Goal: Task Accomplishment & Management: Manage account settings

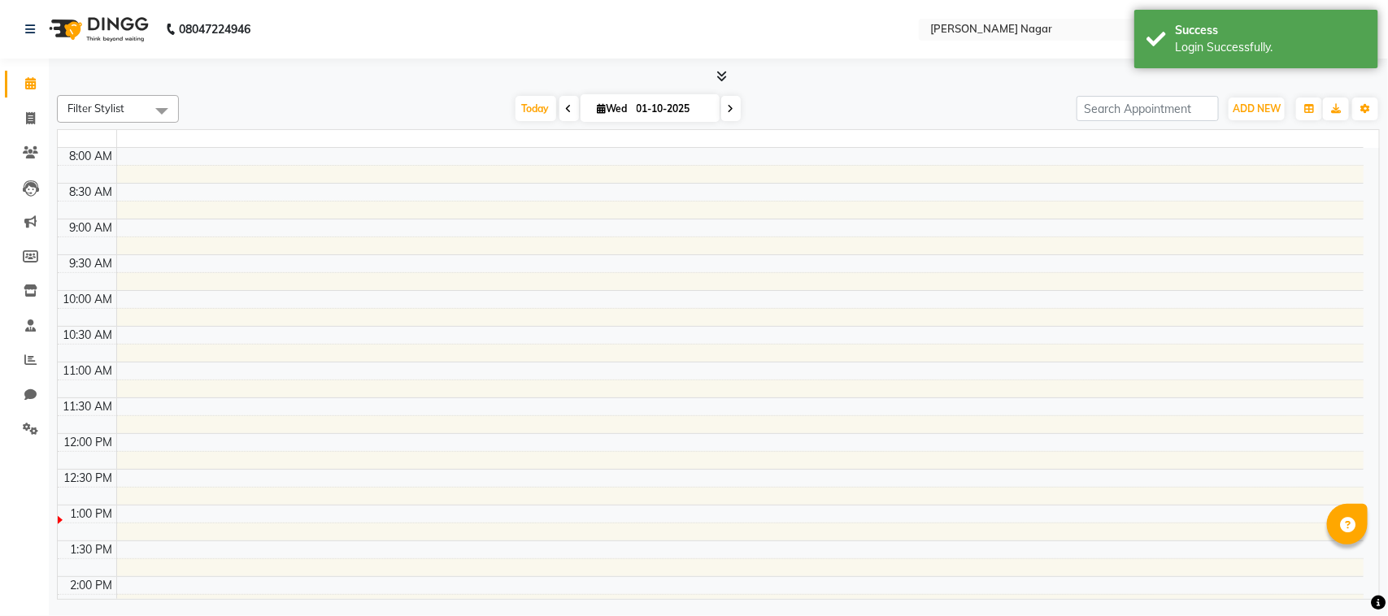
select select "en"
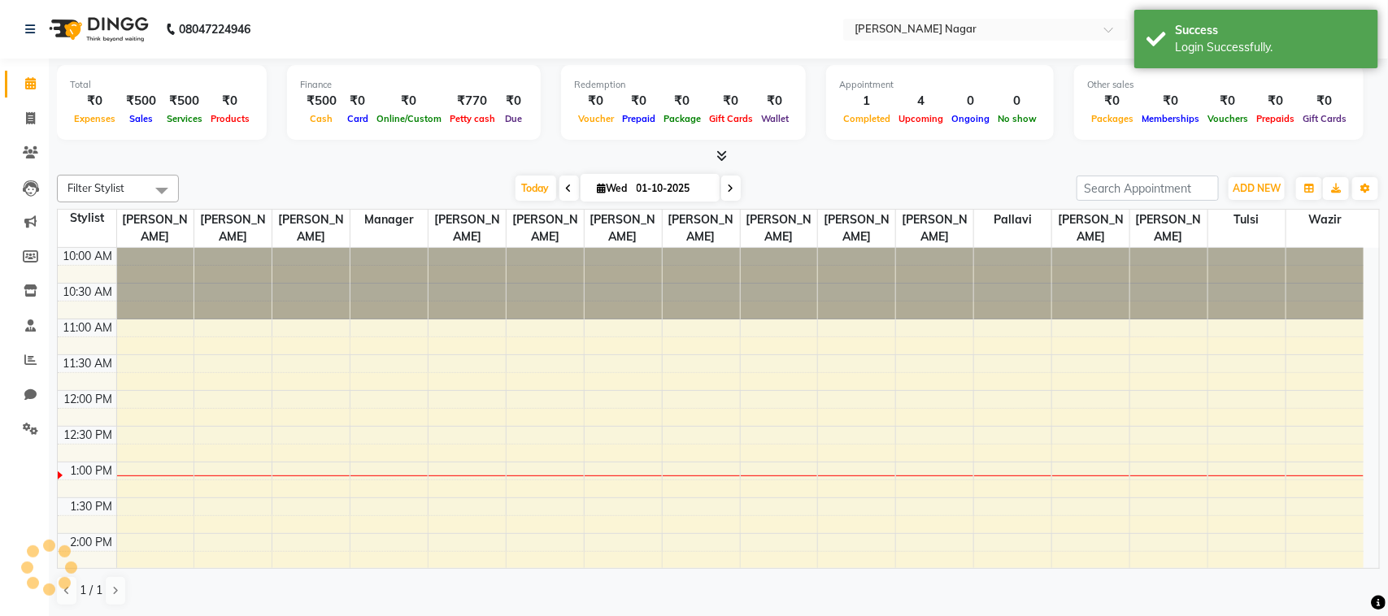
click at [538, 183] on span "Today" at bounding box center [536, 188] width 41 height 25
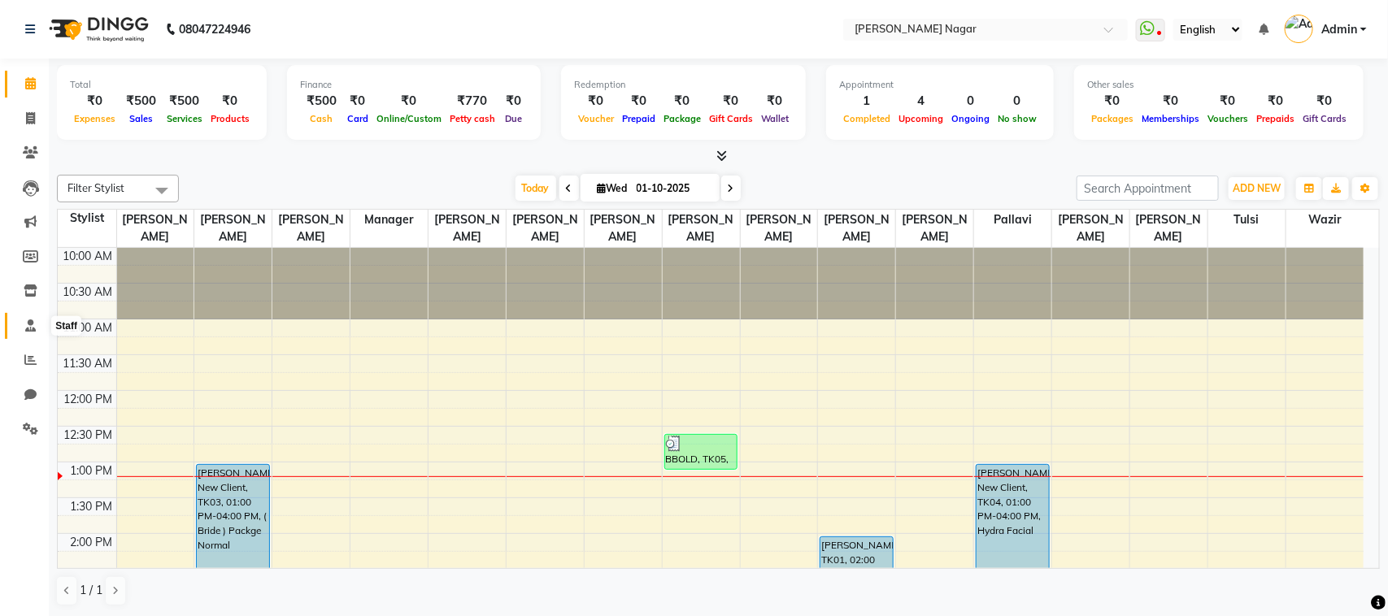
click at [20, 327] on span at bounding box center [30, 326] width 28 height 19
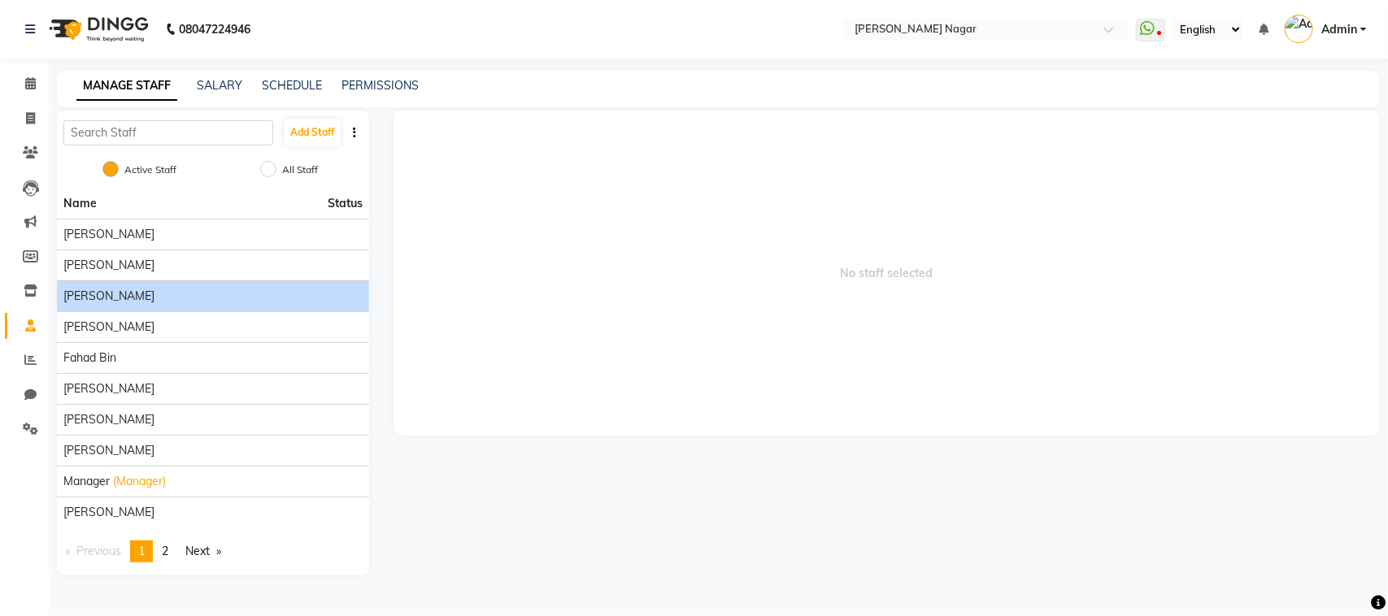
click at [229, 303] on div "[PERSON_NAME]" at bounding box center [212, 296] width 299 height 17
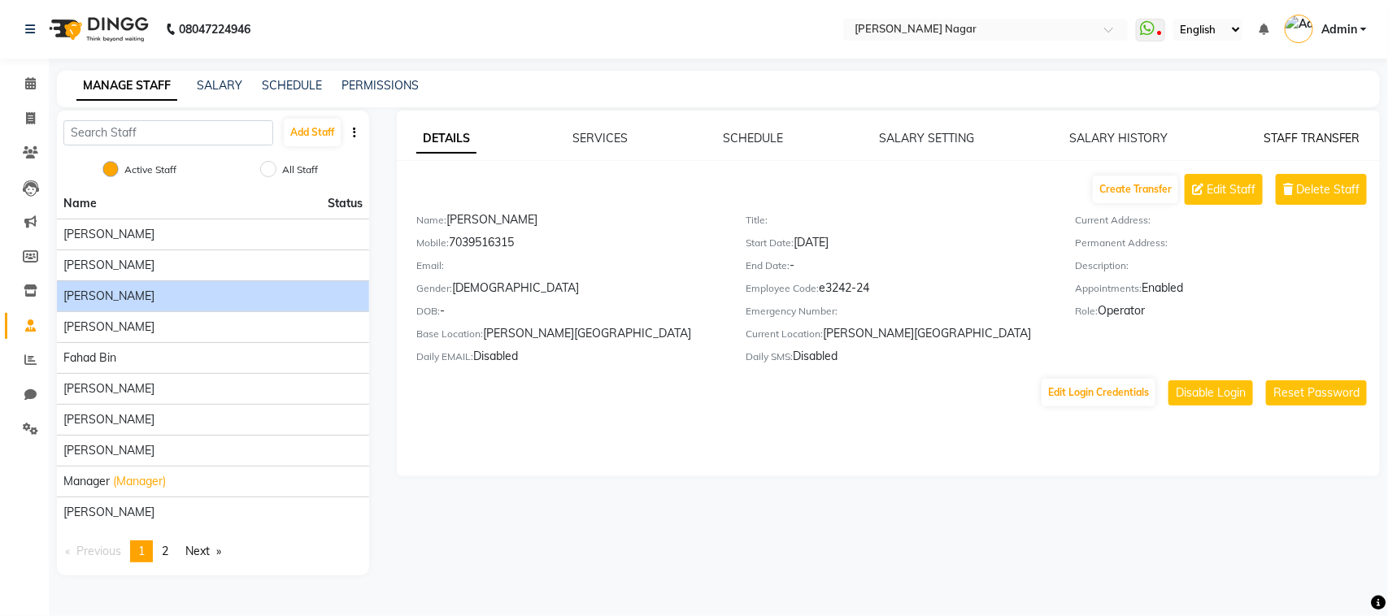
click at [1303, 134] on link "STAFF TRANSFER" at bounding box center [1312, 138] width 97 height 15
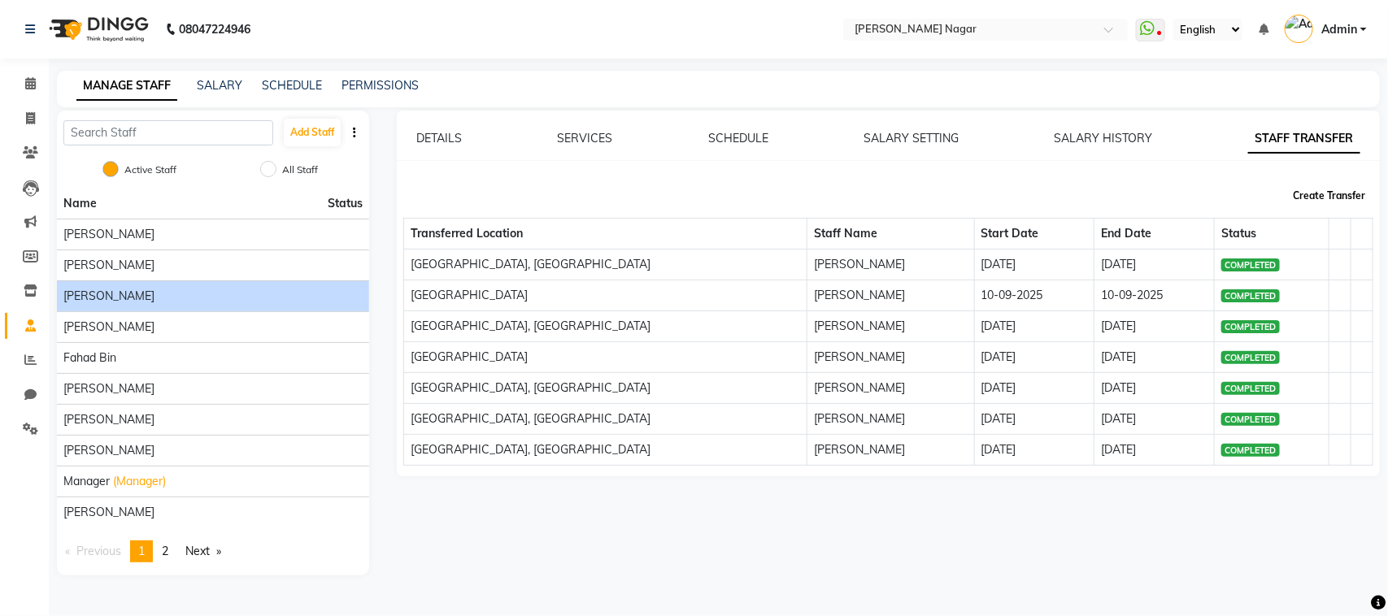
click at [1332, 196] on button "Create Transfer" at bounding box center [1328, 196] width 85 height 28
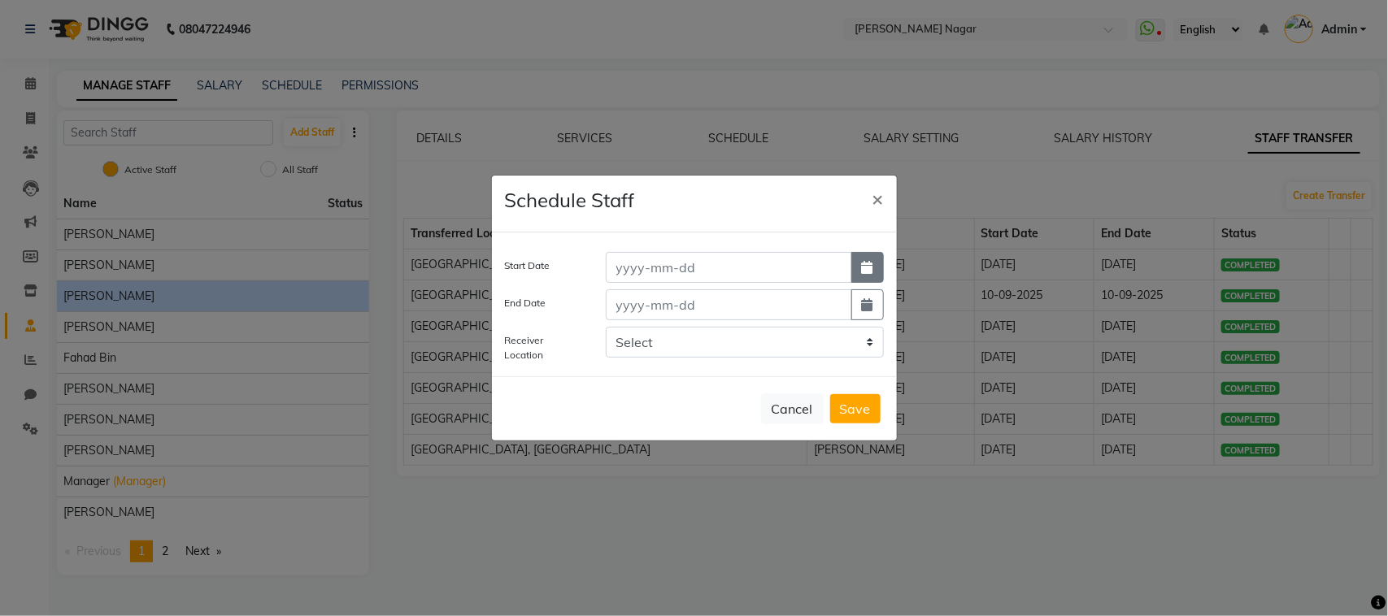
click at [873, 274] on button "button" at bounding box center [867, 267] width 33 height 31
select select "10"
select select "2025"
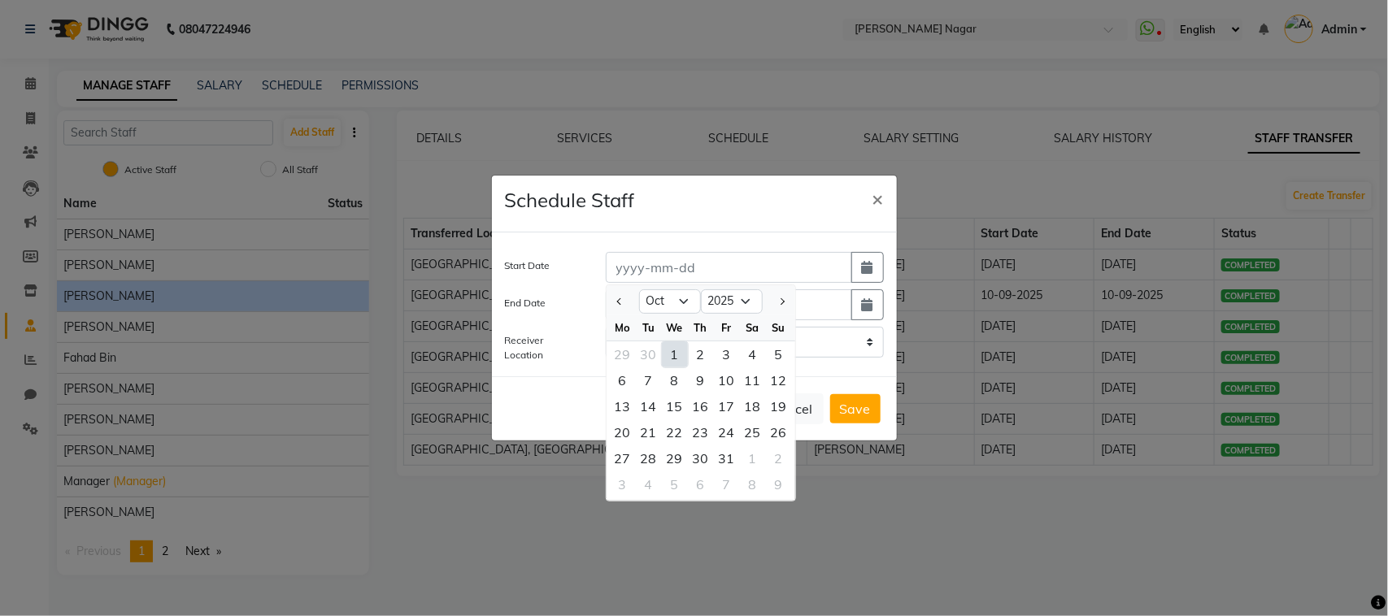
click at [671, 358] on div "1" at bounding box center [675, 355] width 26 height 26
type input "01-10-2025"
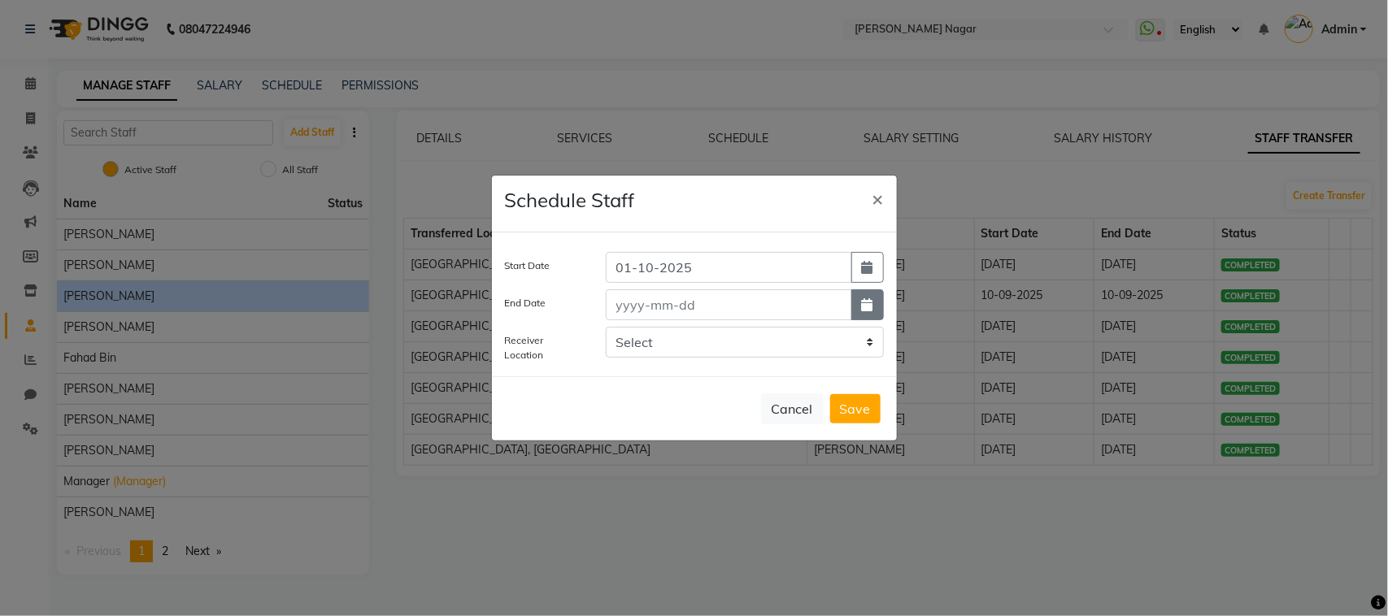
click at [855, 317] on button "button" at bounding box center [867, 304] width 33 height 31
select select "10"
select select "2025"
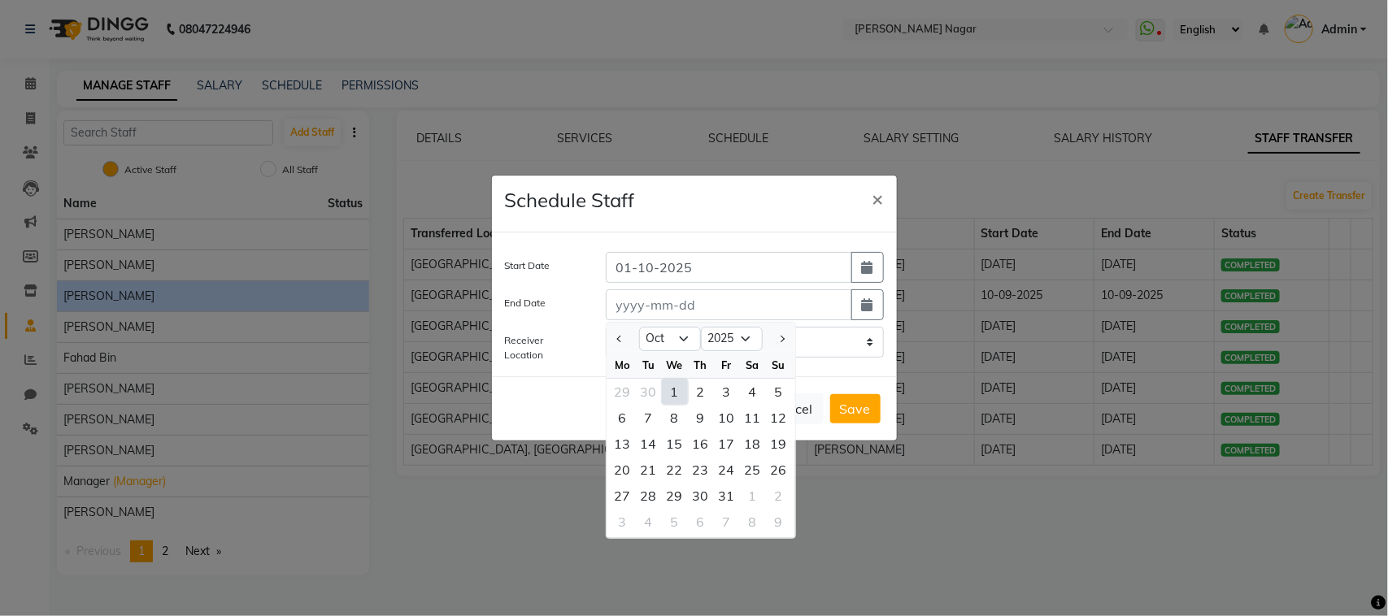
click at [677, 393] on div "1" at bounding box center [675, 392] width 26 height 26
type input "01-10-2025"
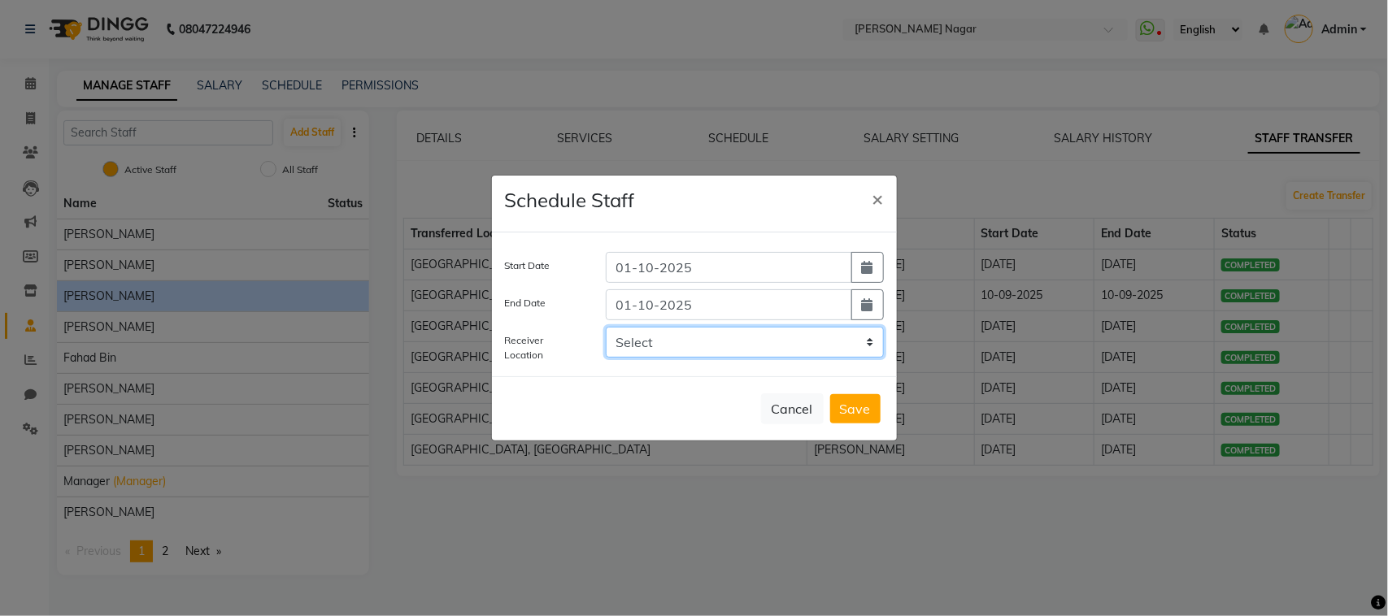
click at [835, 358] on select "Select [GEOGRAPHIC_DATA], [GEOGRAPHIC_DATA]" at bounding box center [745, 342] width 278 height 31
select select "3428"
click at [606, 327] on select "Select [GEOGRAPHIC_DATA], [GEOGRAPHIC_DATA]" at bounding box center [745, 342] width 278 height 31
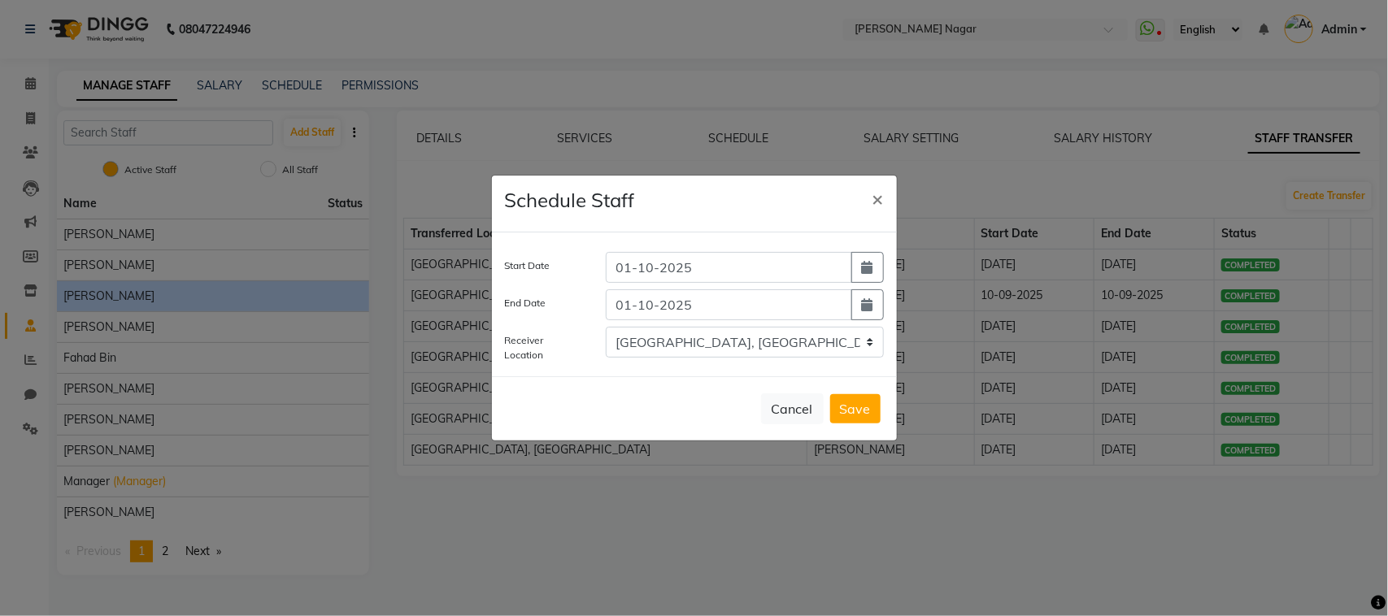
click at [860, 407] on button "Save" at bounding box center [855, 408] width 50 height 29
select select
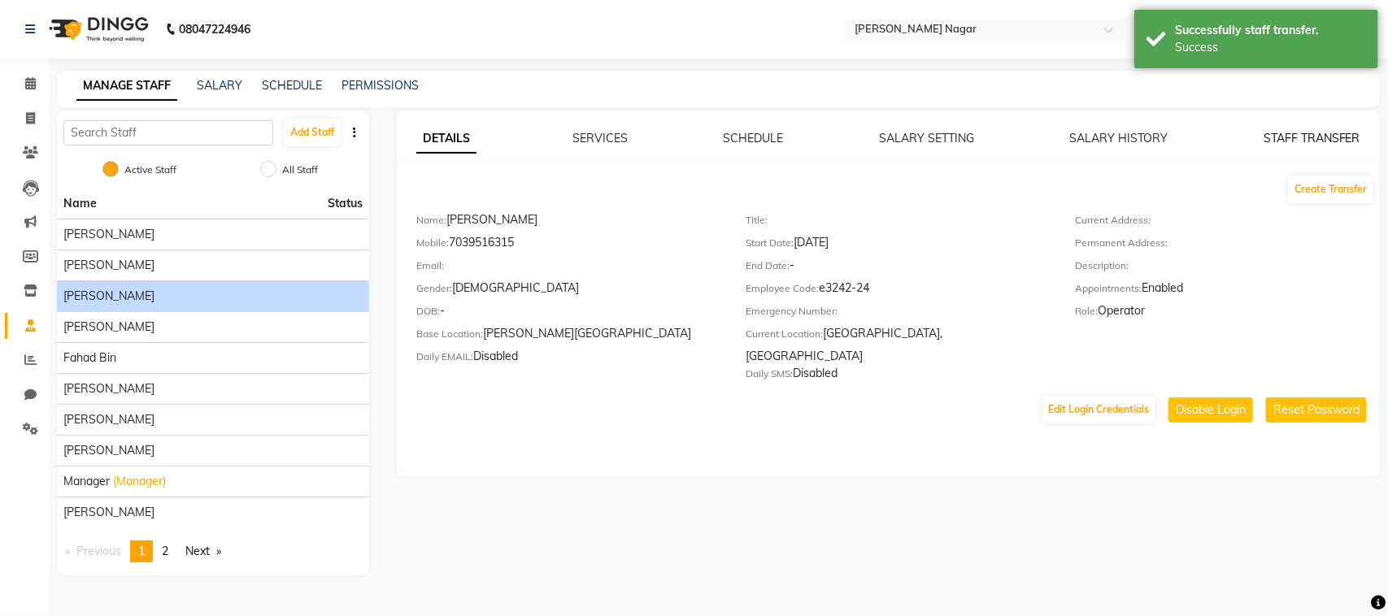
click at [1321, 131] on link "STAFF TRANSFER" at bounding box center [1312, 138] width 97 height 15
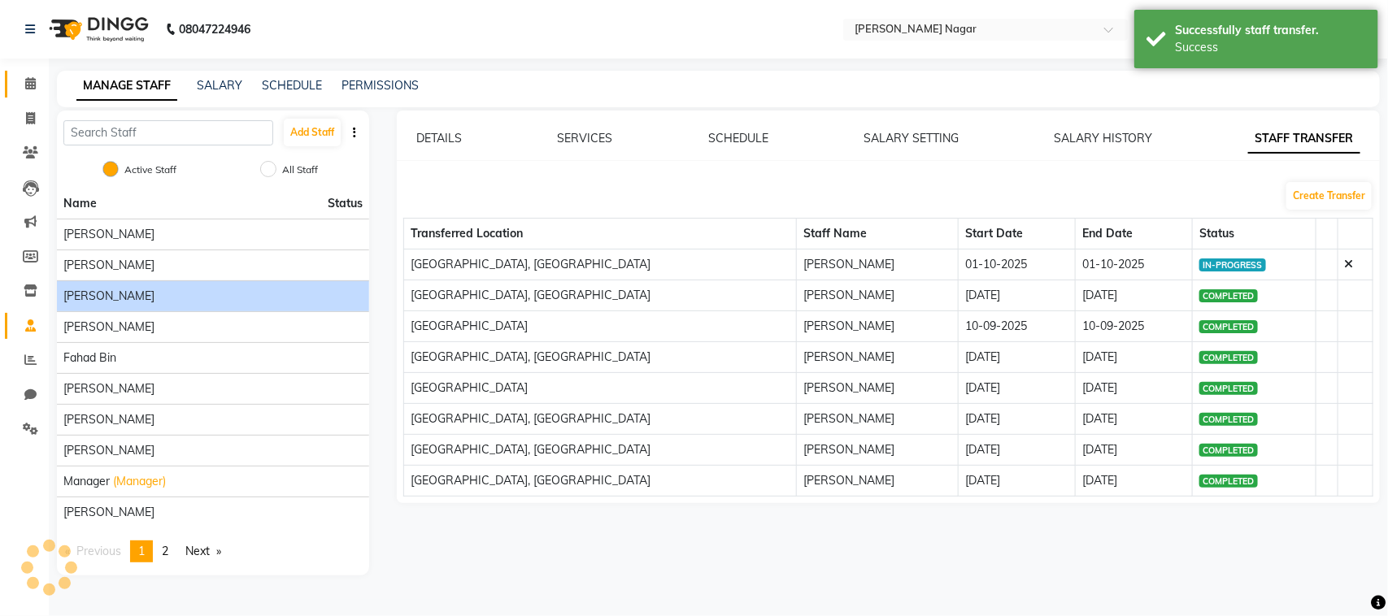
click at [14, 78] on link "Calendar" at bounding box center [24, 84] width 39 height 27
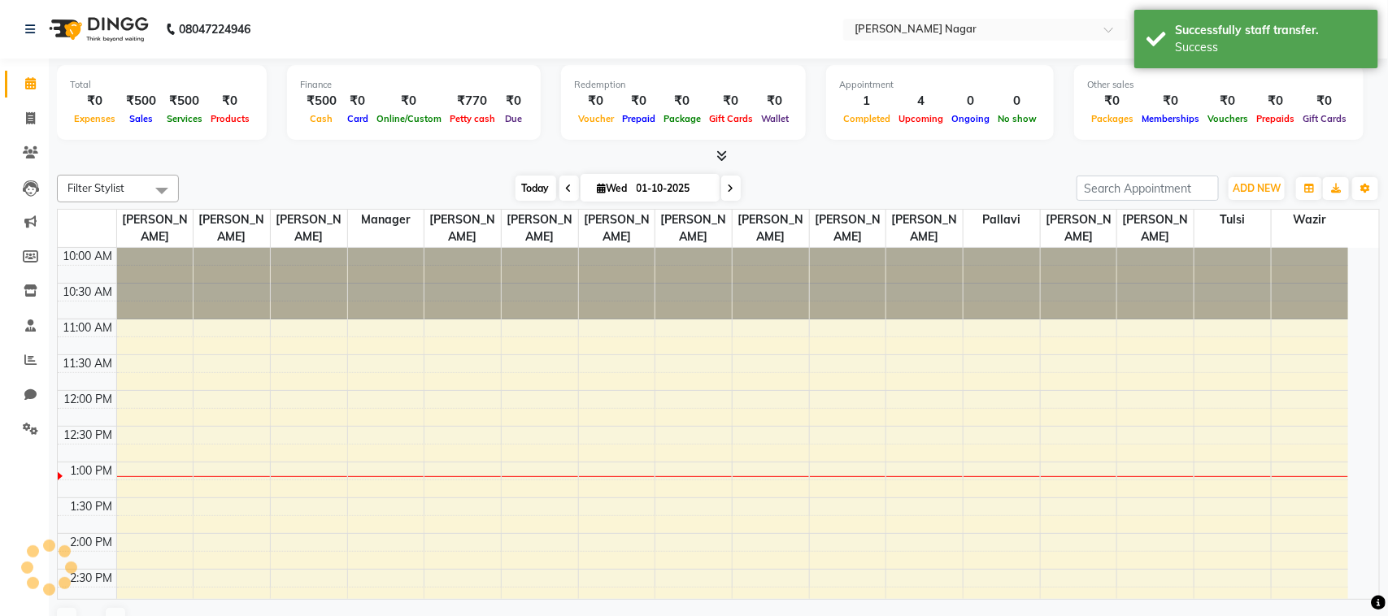
click at [530, 196] on span "Today" at bounding box center [536, 188] width 41 height 25
click at [529, 187] on span "Today" at bounding box center [536, 188] width 41 height 25
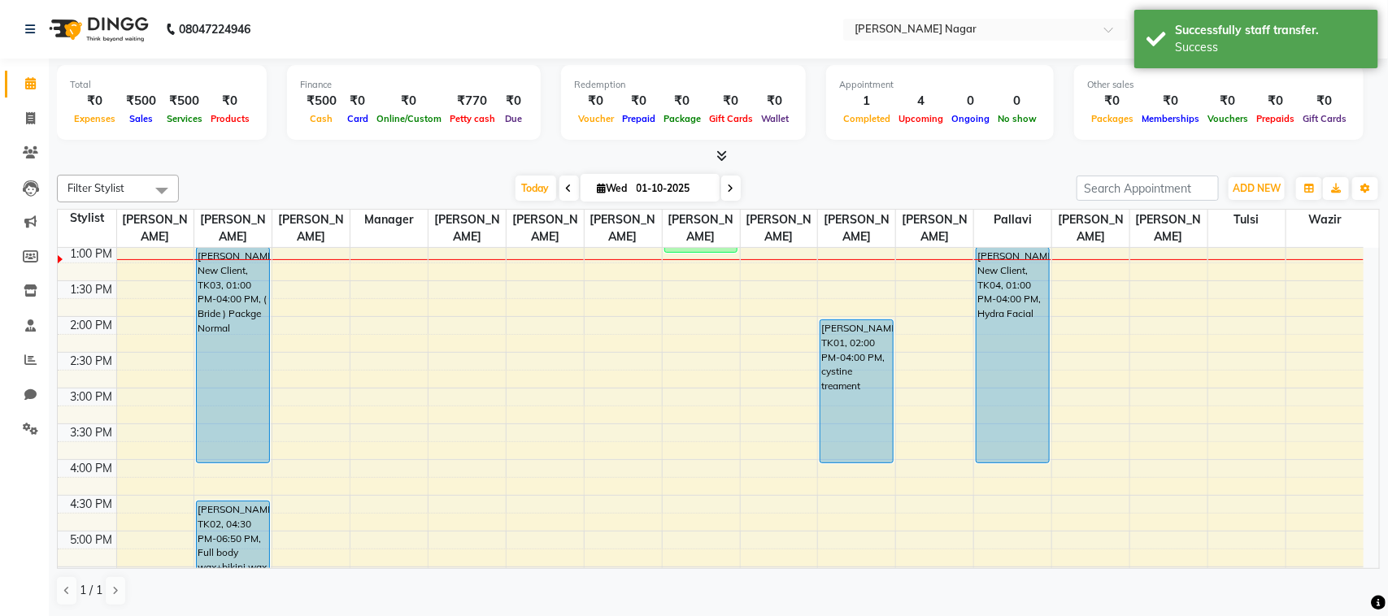
scroll to position [217, 0]
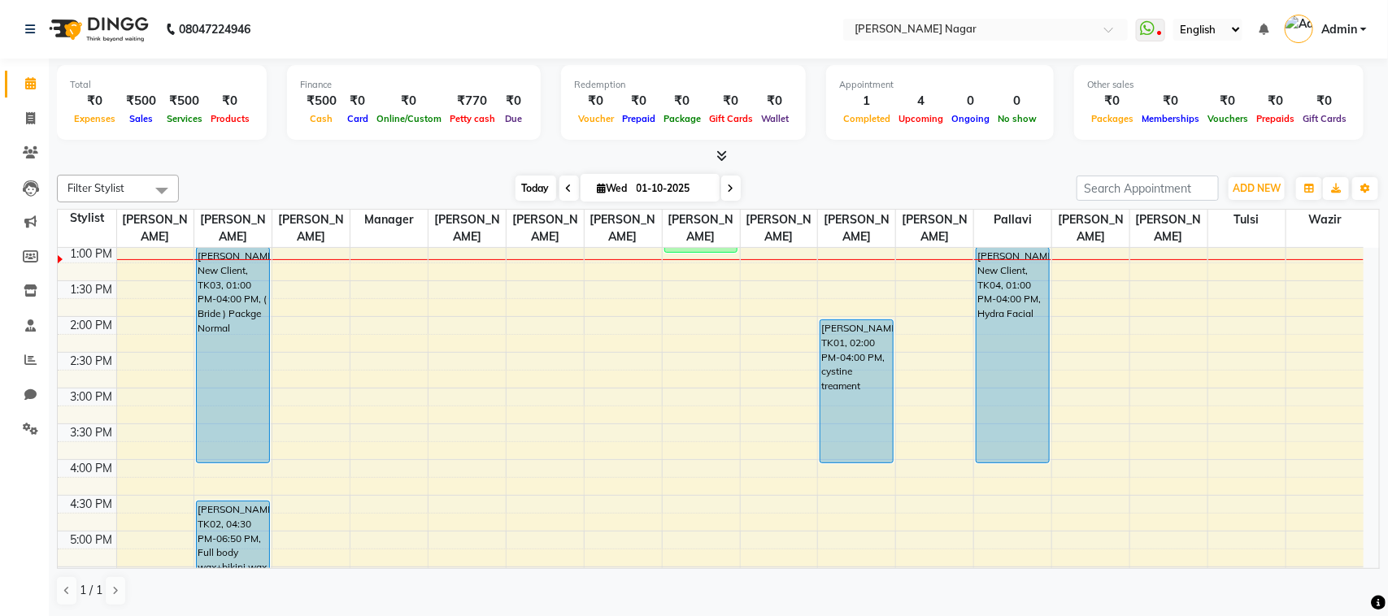
click at [522, 198] on span "Today" at bounding box center [536, 188] width 41 height 25
click at [1379, 350] on td "10:00 AM 10:30 AM 11:00 AM 11:30 AM 12:00 PM 12:30 PM 1:00 PM 1:30 PM 2:00 PM 2…" at bounding box center [719, 408] width 1322 height 321
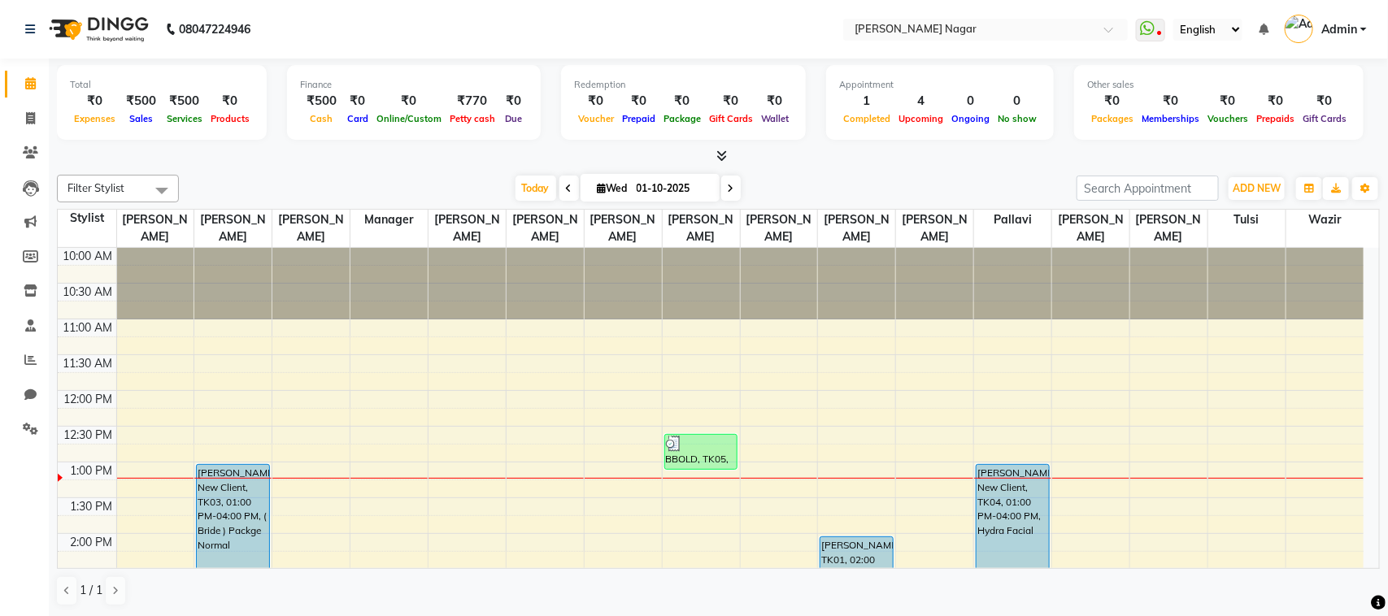
scroll to position [39, 0]
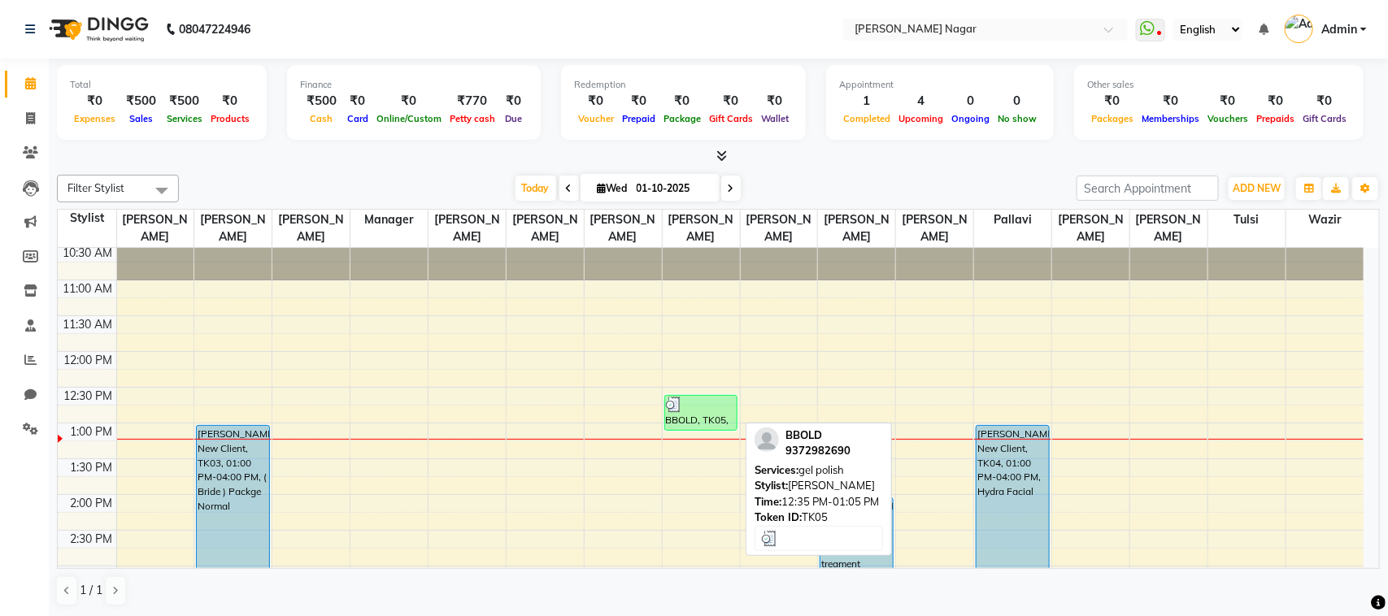
click at [687, 407] on div at bounding box center [701, 405] width 71 height 16
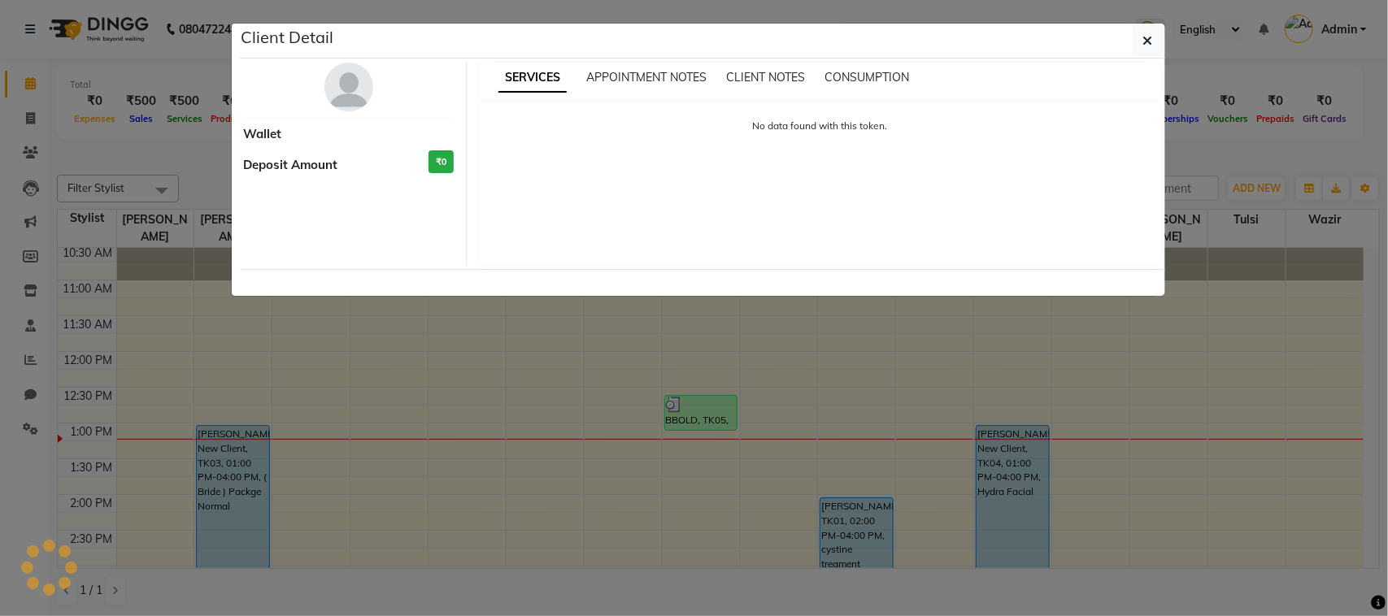
select select "3"
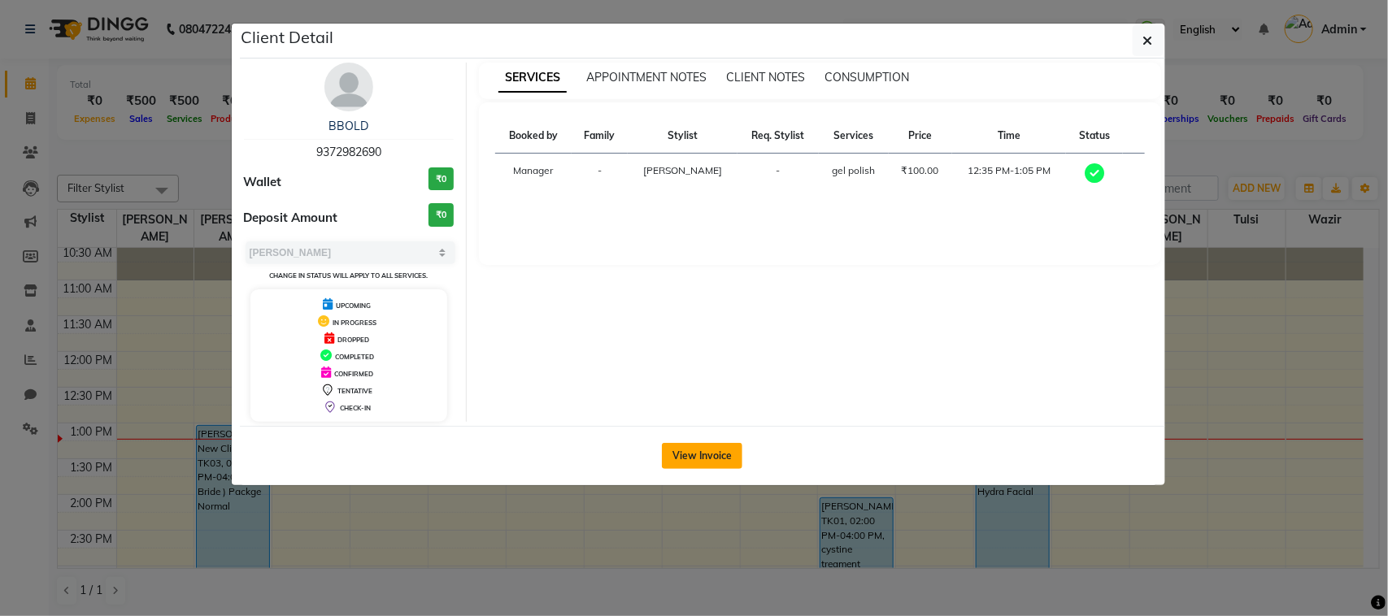
click at [710, 458] on button "View Invoice" at bounding box center [702, 456] width 81 height 26
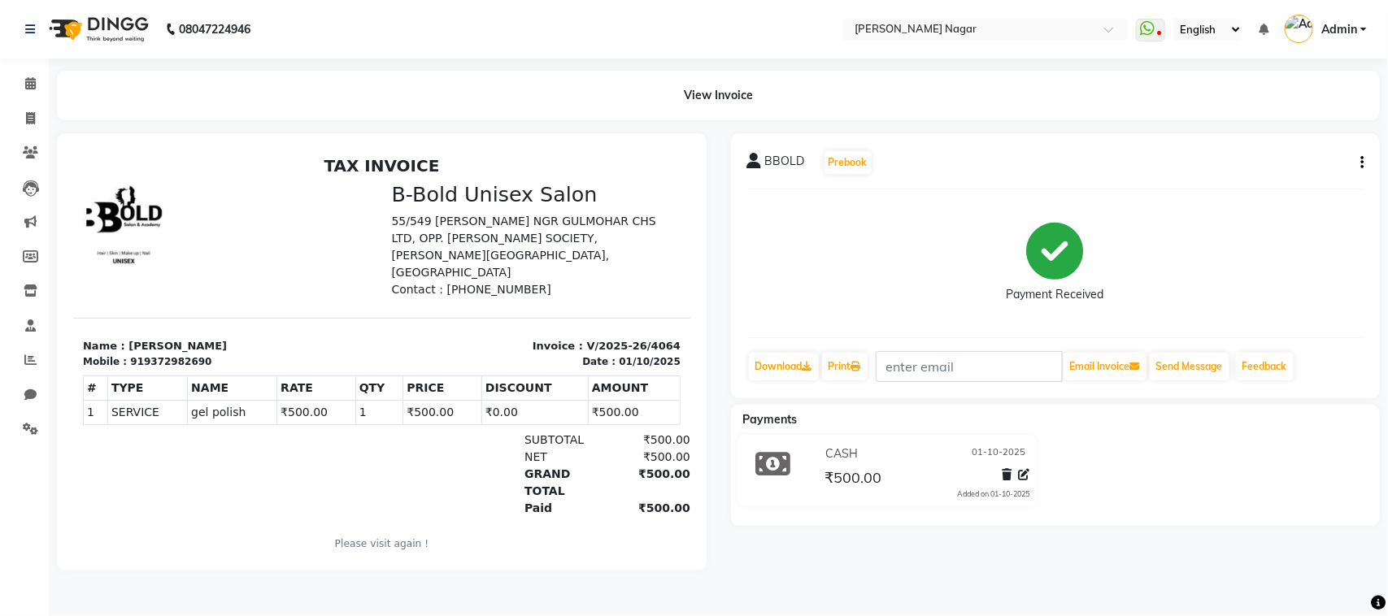
click at [1363, 163] on icon "button" at bounding box center [1361, 163] width 3 height 1
click at [1257, 176] on div "Edit Invoice" at bounding box center [1280, 183] width 111 height 20
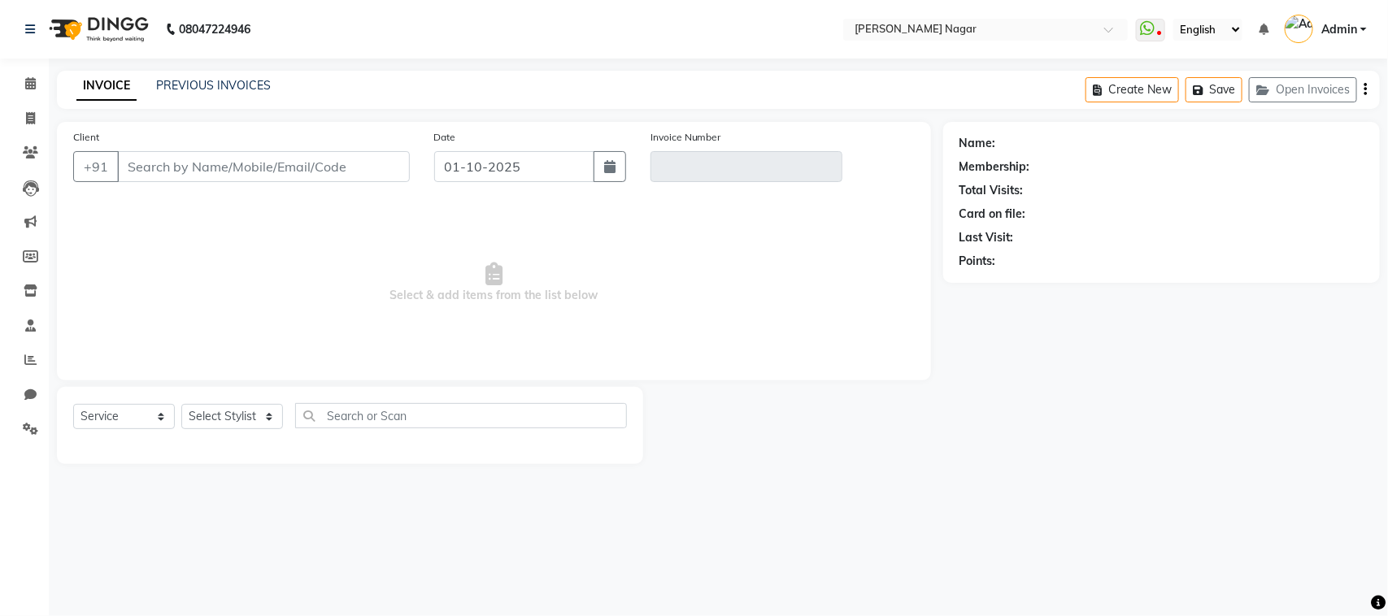
select select "membership"
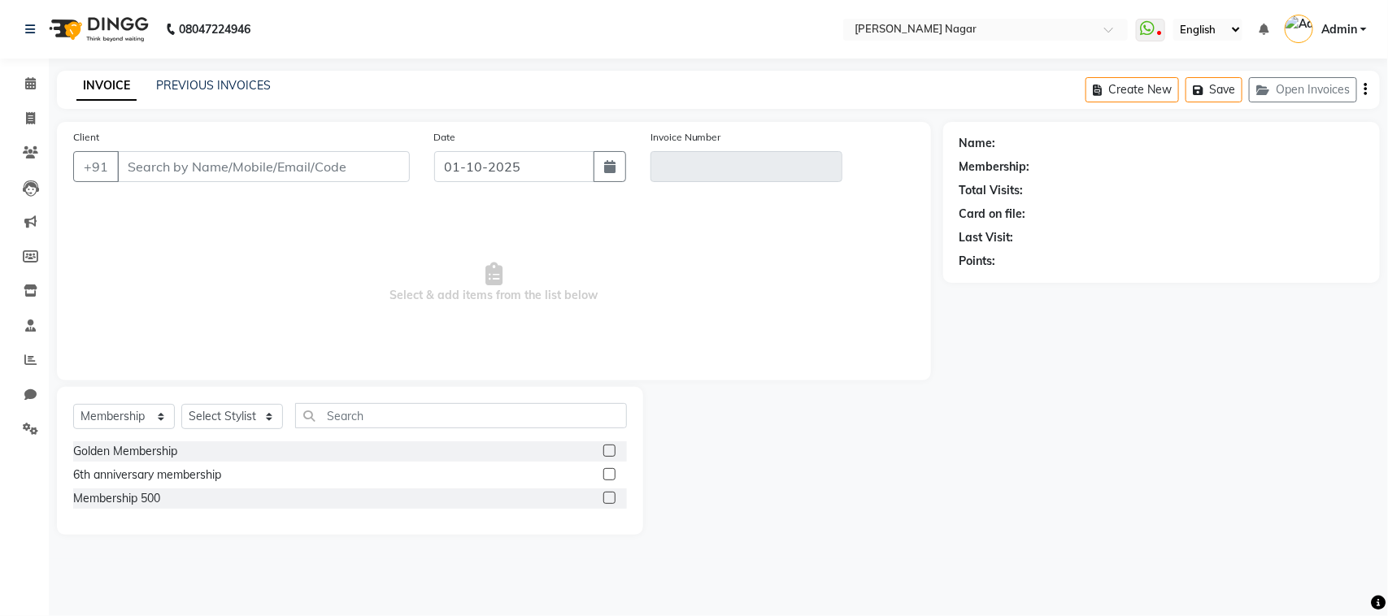
type input "9372982690"
type input "V/2025-26/4064"
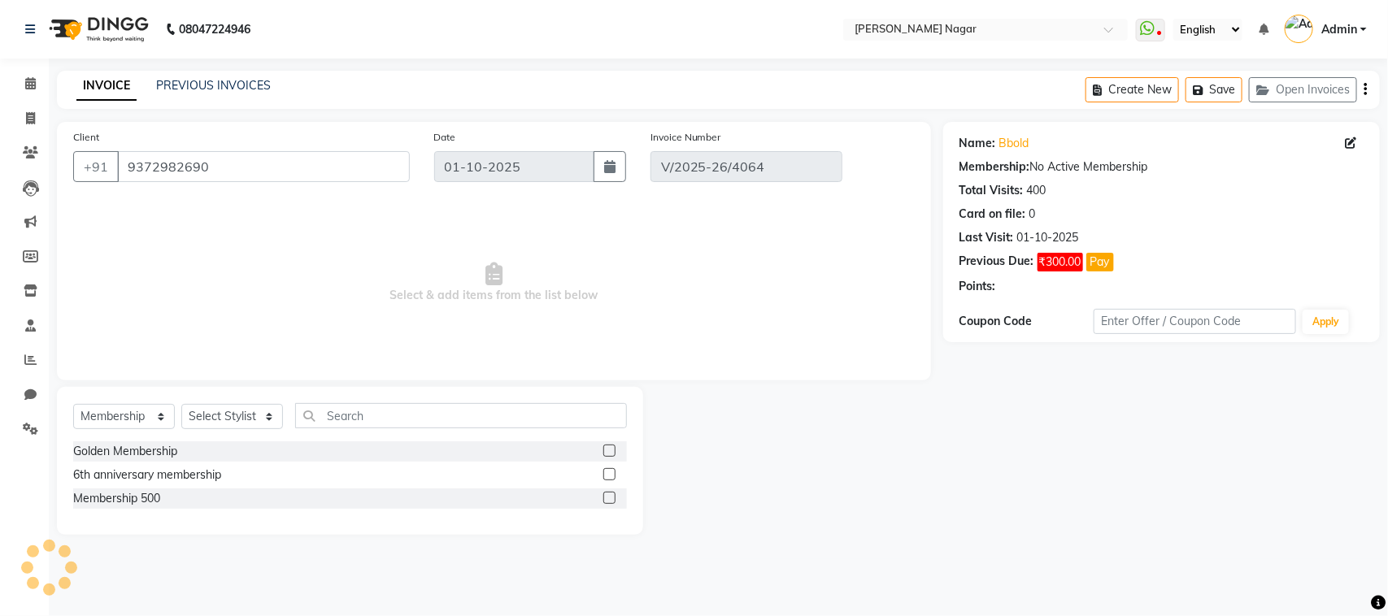
select select "select"
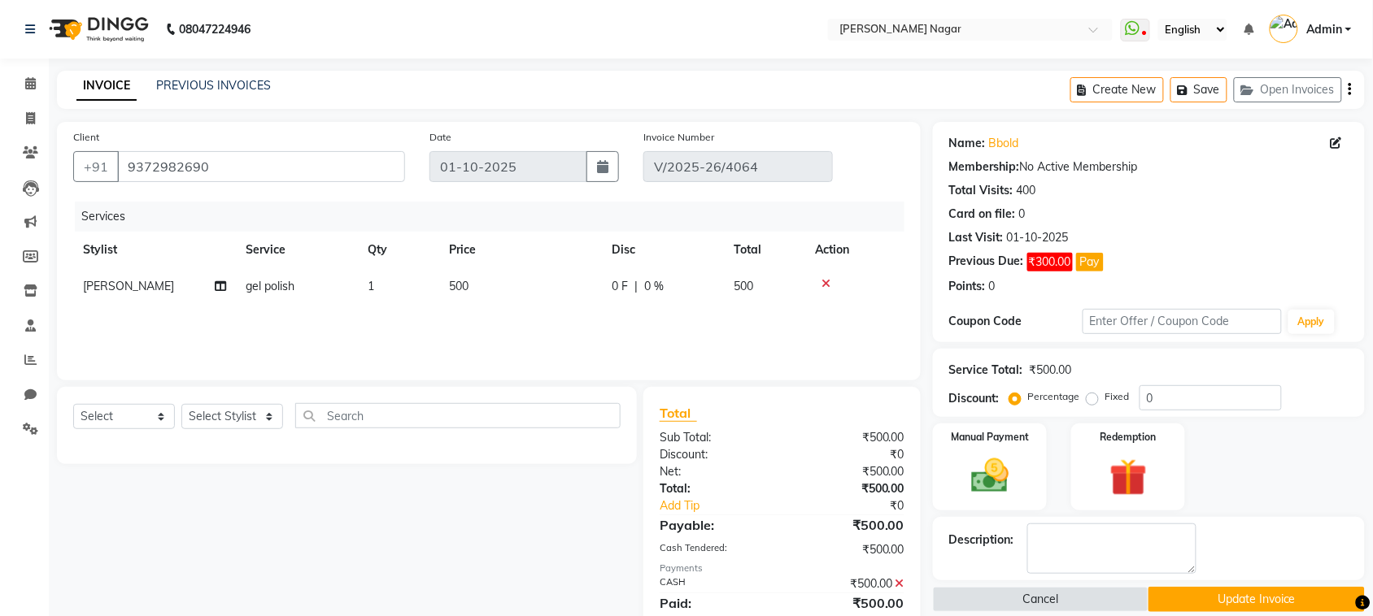
scroll to position [57, 0]
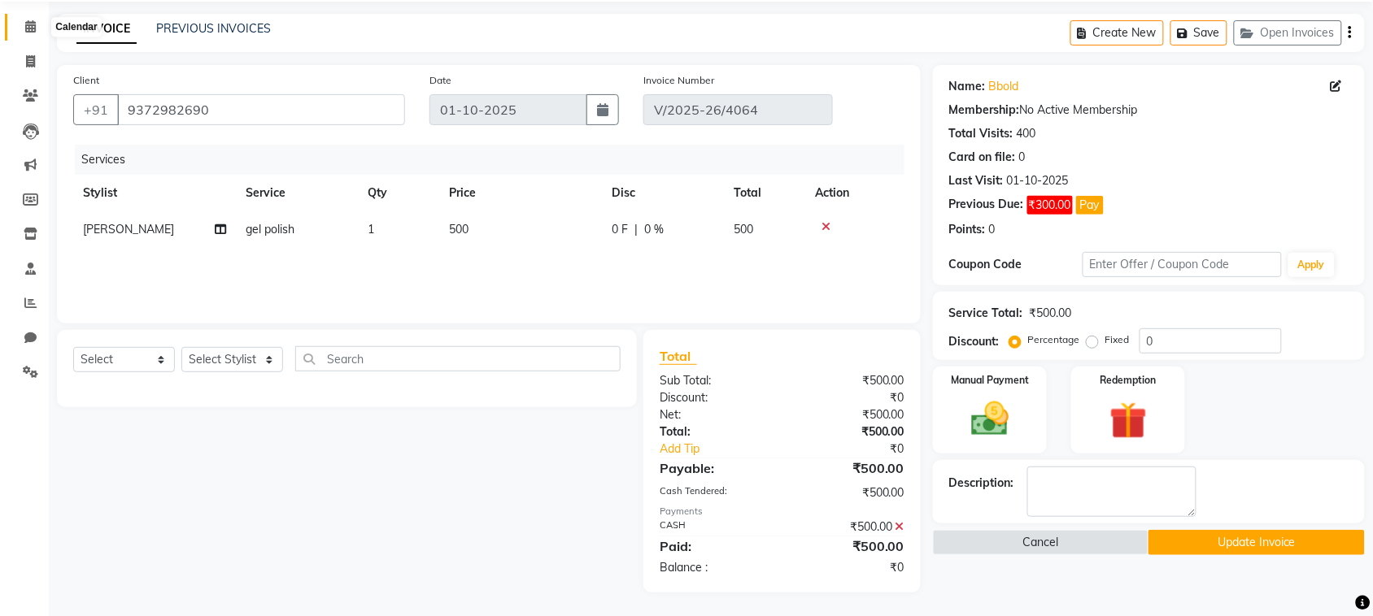
click at [21, 33] on span at bounding box center [30, 27] width 28 height 19
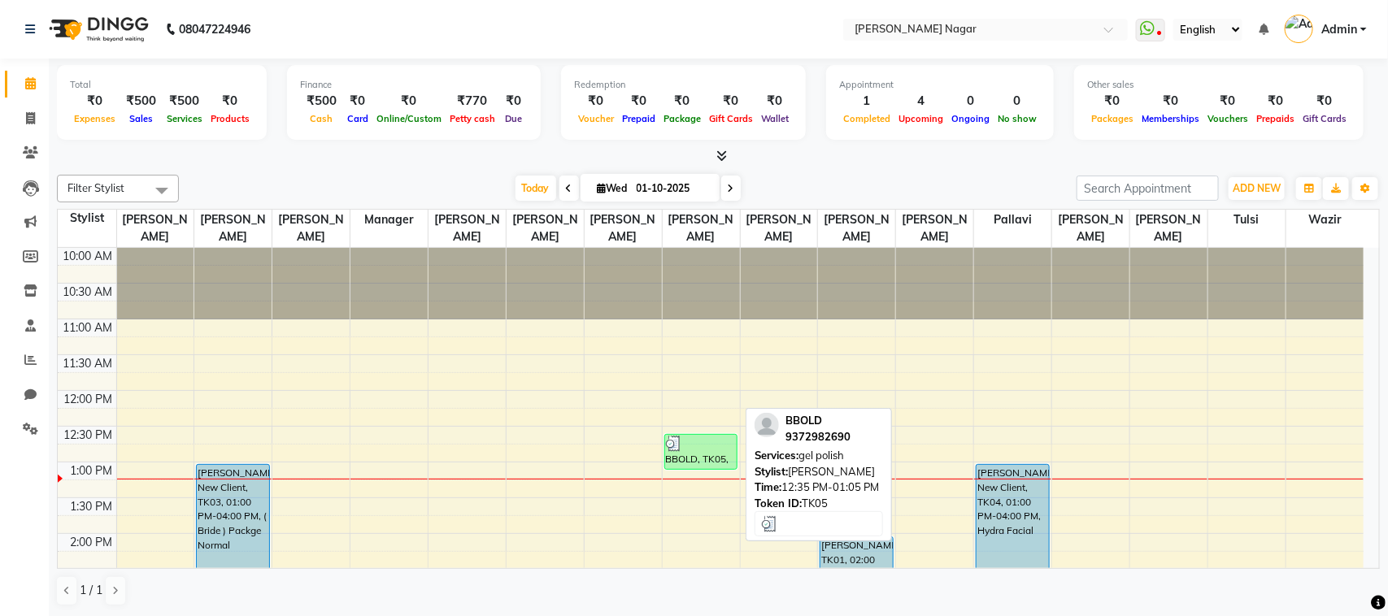
click at [722, 454] on div "BBOLD, TK05, 12:35 PM-01:05 PM, gel polish" at bounding box center [701, 452] width 72 height 34
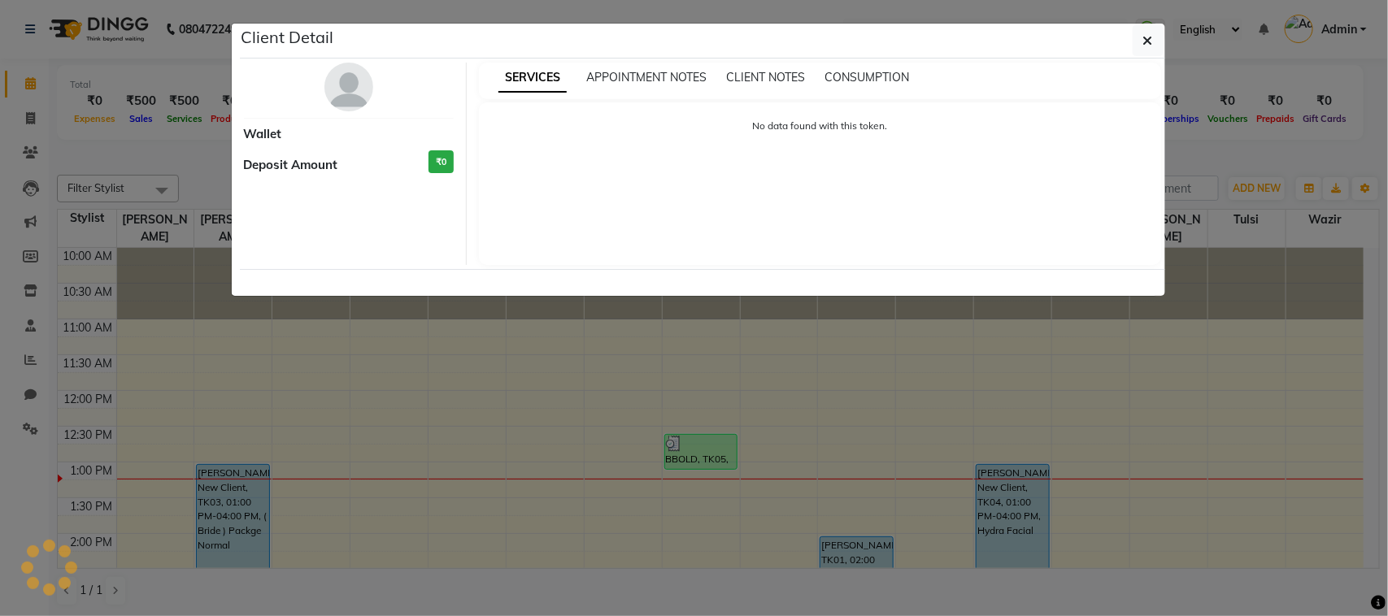
select select "3"
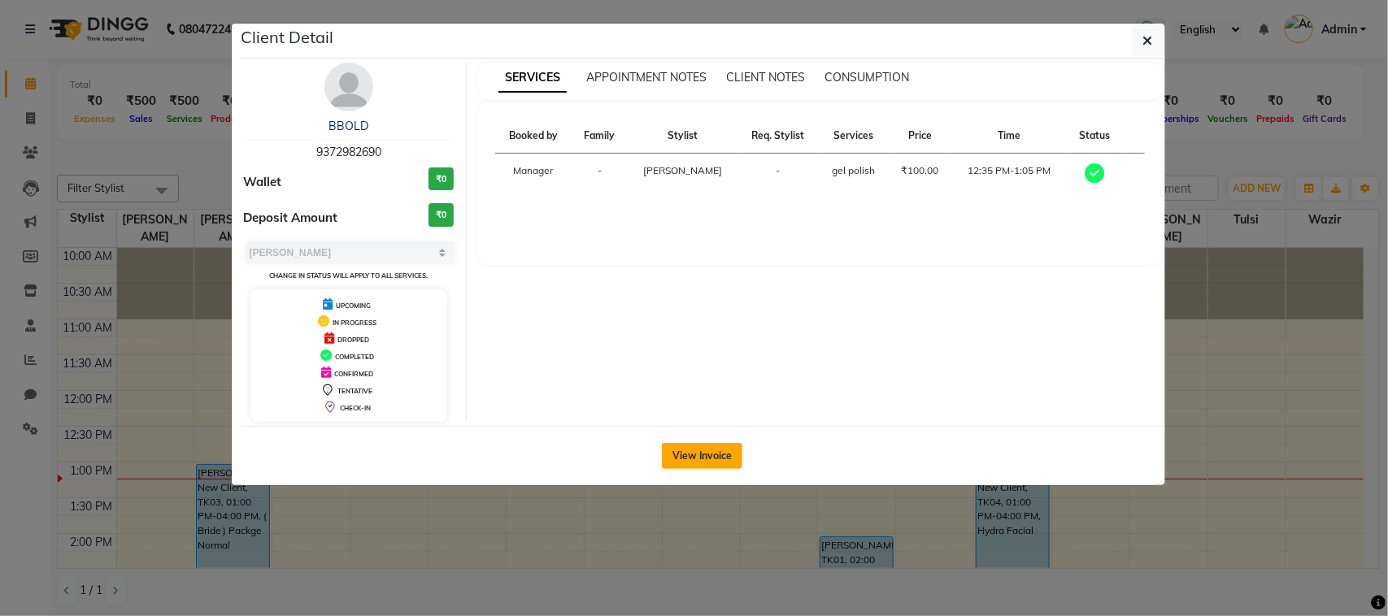
click at [695, 451] on button "View Invoice" at bounding box center [702, 456] width 81 height 26
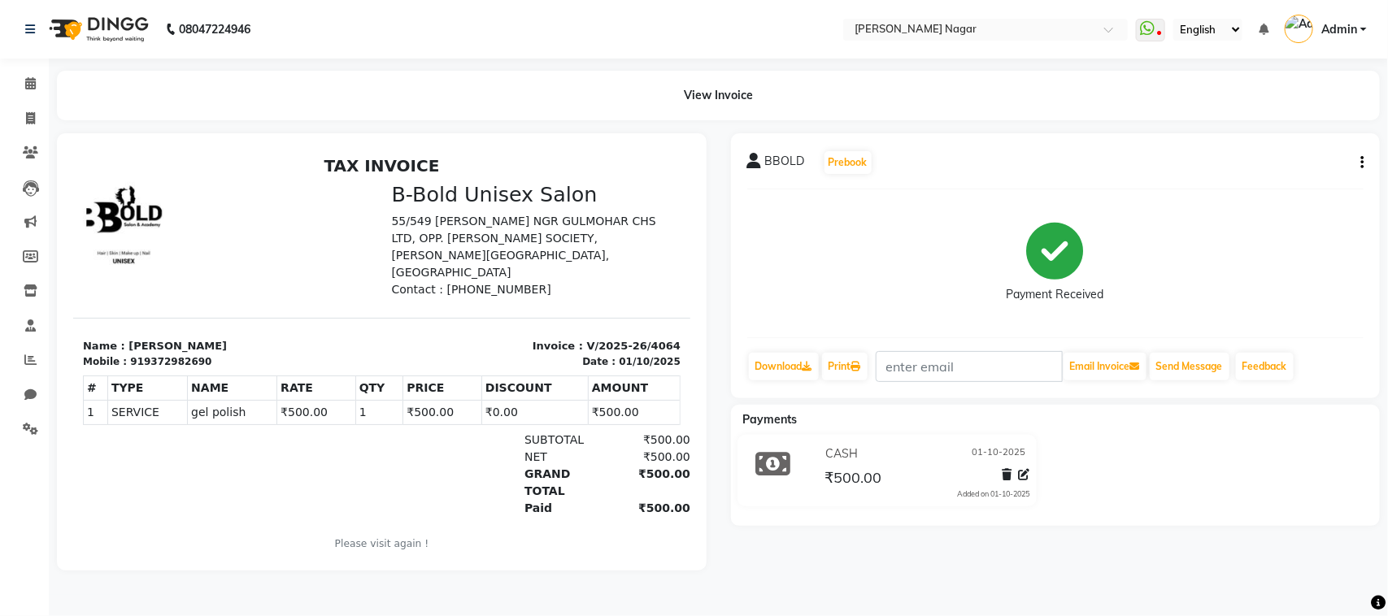
click at [1360, 163] on icon "button" at bounding box center [1361, 163] width 3 height 1
click at [1278, 116] on div "Cancel Invoice" at bounding box center [1280, 122] width 111 height 20
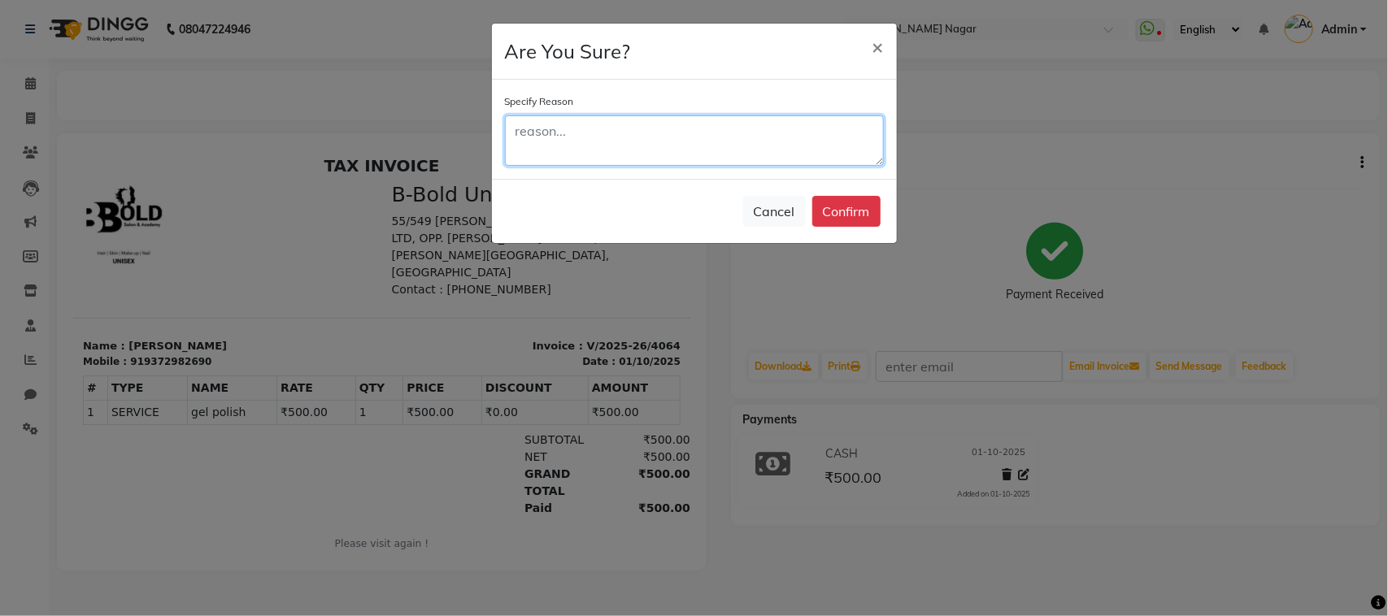
click at [744, 152] on textarea at bounding box center [694, 140] width 379 height 50
type textarea "c"
type textarea "thaku"
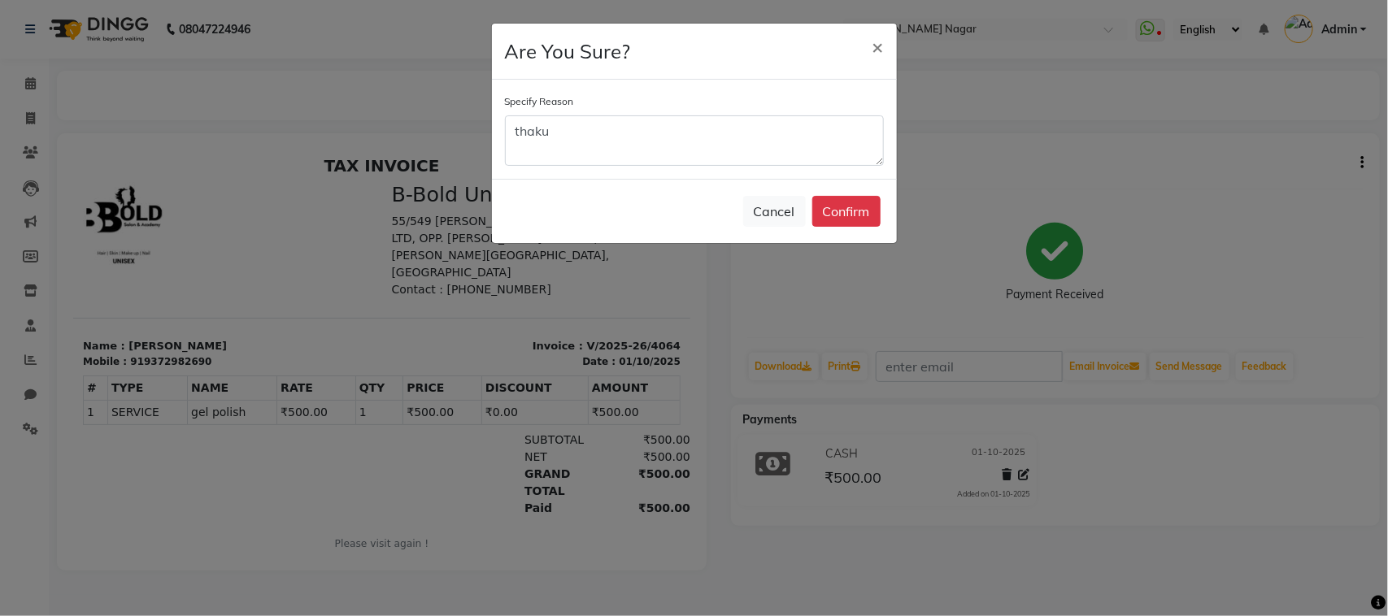
click at [797, 348] on ngb-modal-window "Are You Sure? × Specify Reason thaku Cancel Confirm" at bounding box center [694, 308] width 1388 height 616
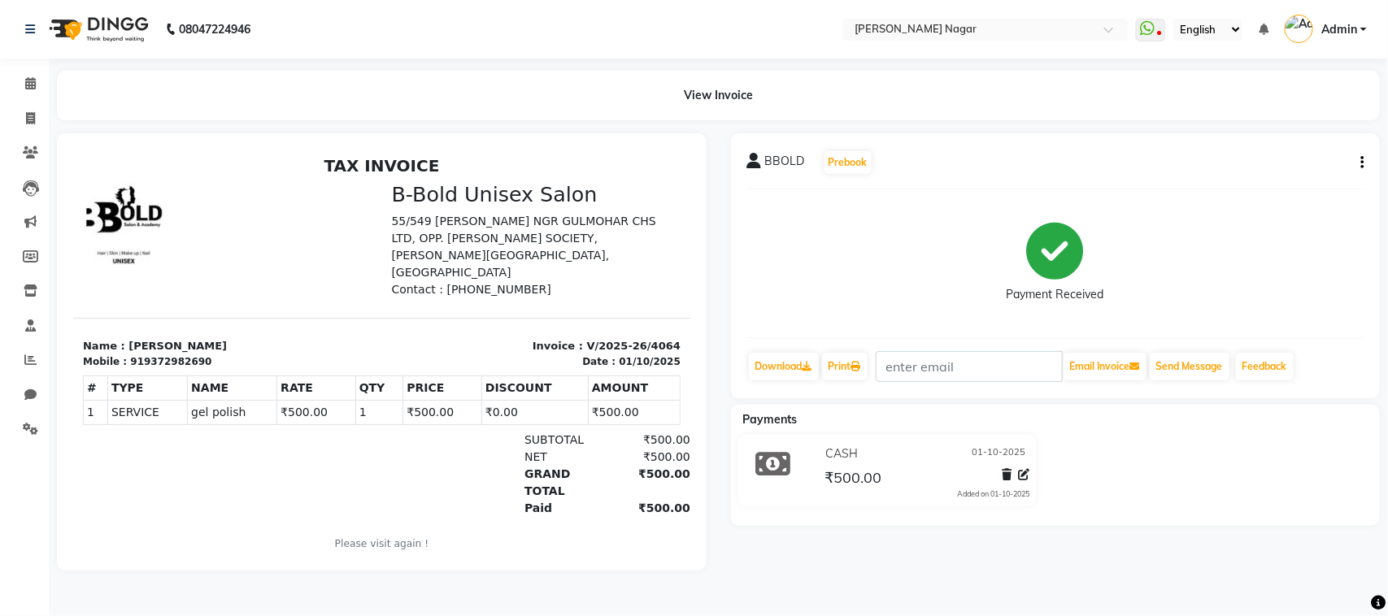
click at [1364, 171] on div "BBOLD Prebook Payment Received Download Print Email Invoice Send Message Feedba…" at bounding box center [1056, 265] width 650 height 265
click at [1359, 161] on button "button" at bounding box center [1359, 163] width 10 height 17
click at [1291, 115] on div "Cancel Invoice" at bounding box center [1280, 122] width 111 height 20
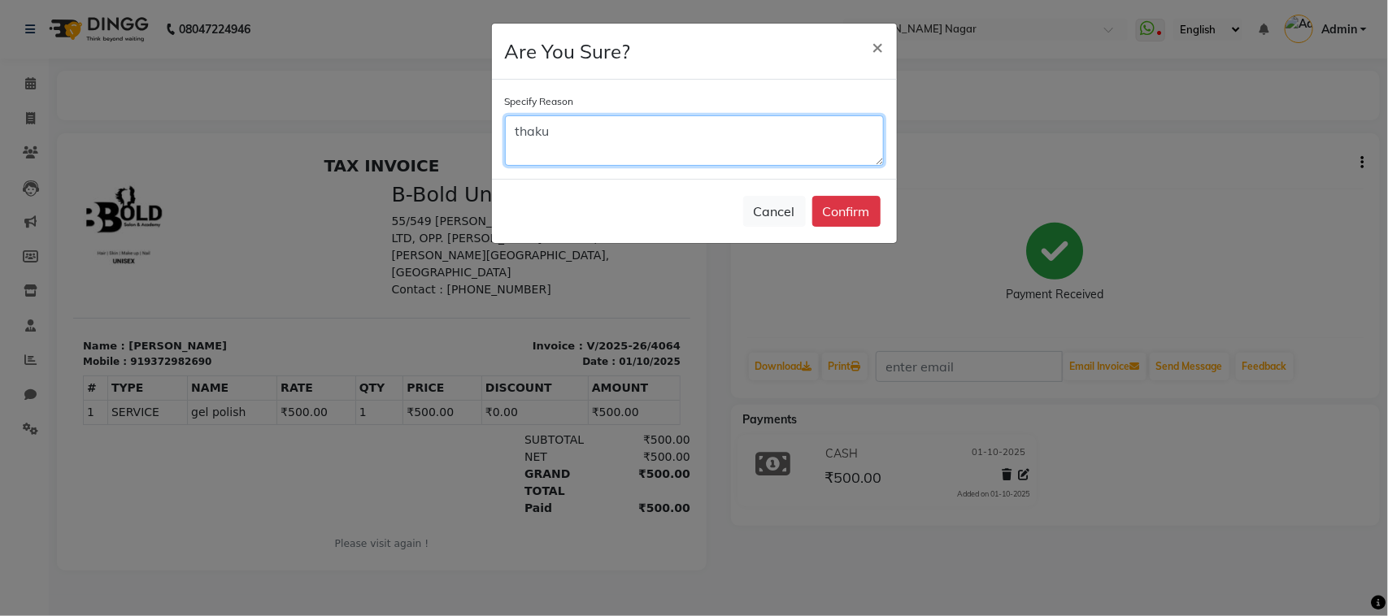
click at [698, 141] on textarea "thaku" at bounding box center [694, 140] width 379 height 50
type textarea "[PERSON_NAME]"
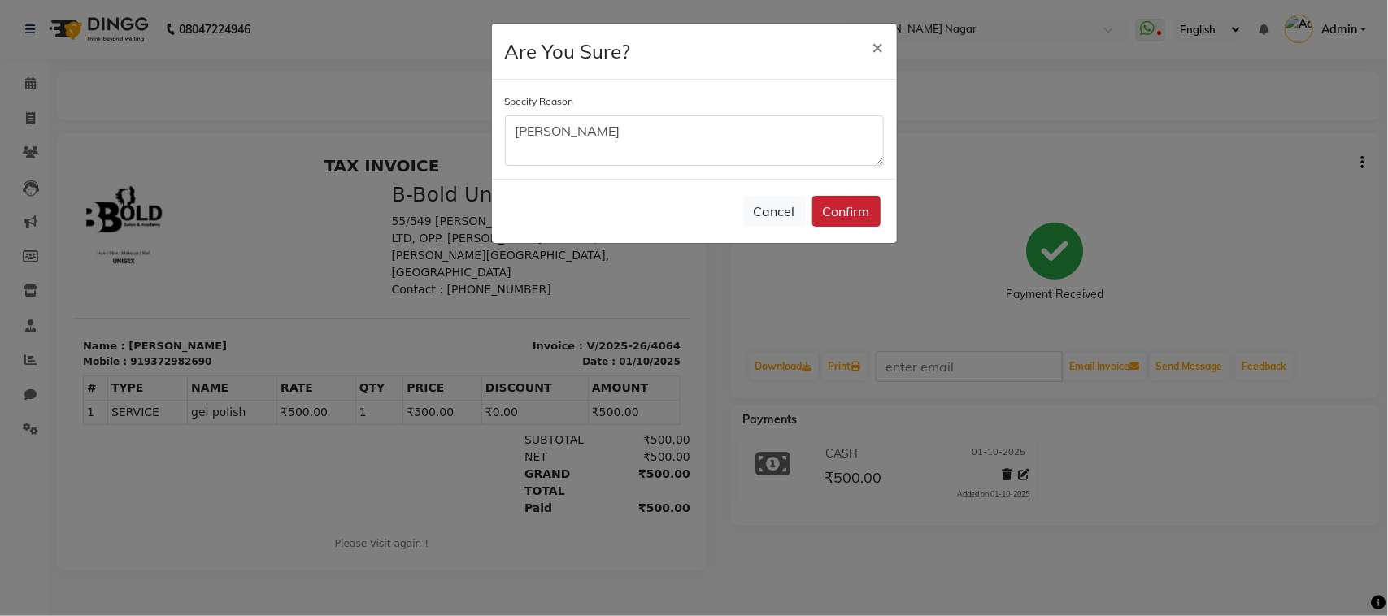
click at [838, 202] on button "Confirm" at bounding box center [846, 211] width 68 height 31
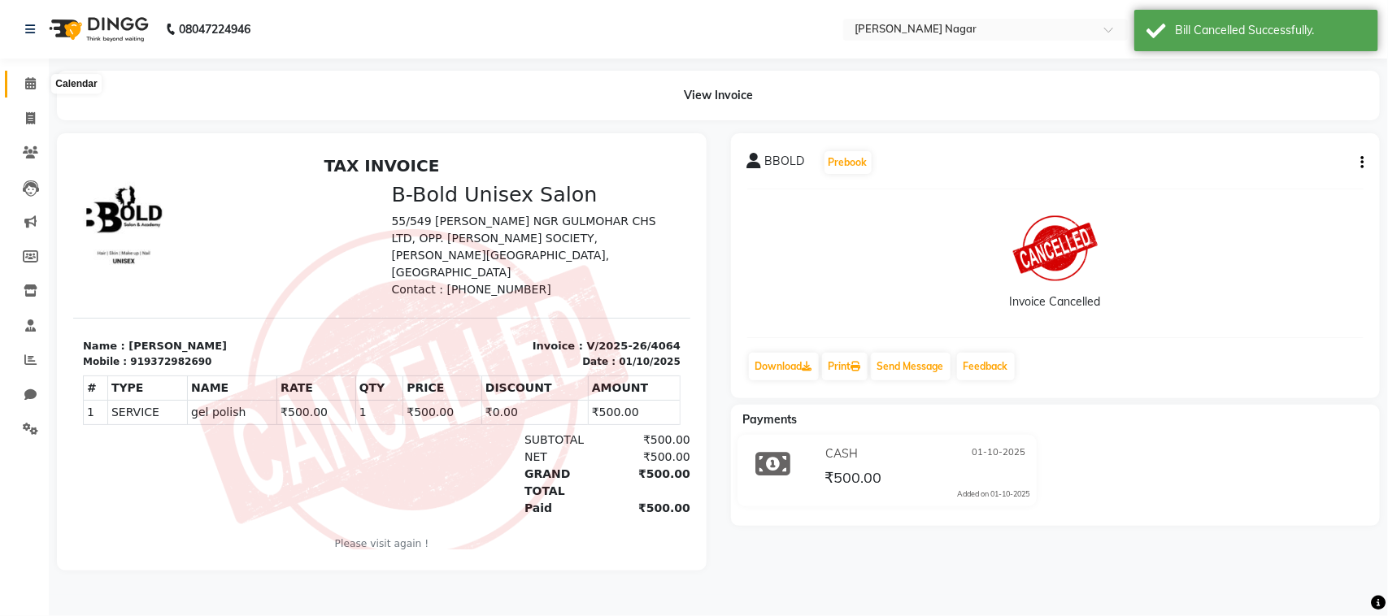
click at [18, 82] on span at bounding box center [30, 84] width 28 height 19
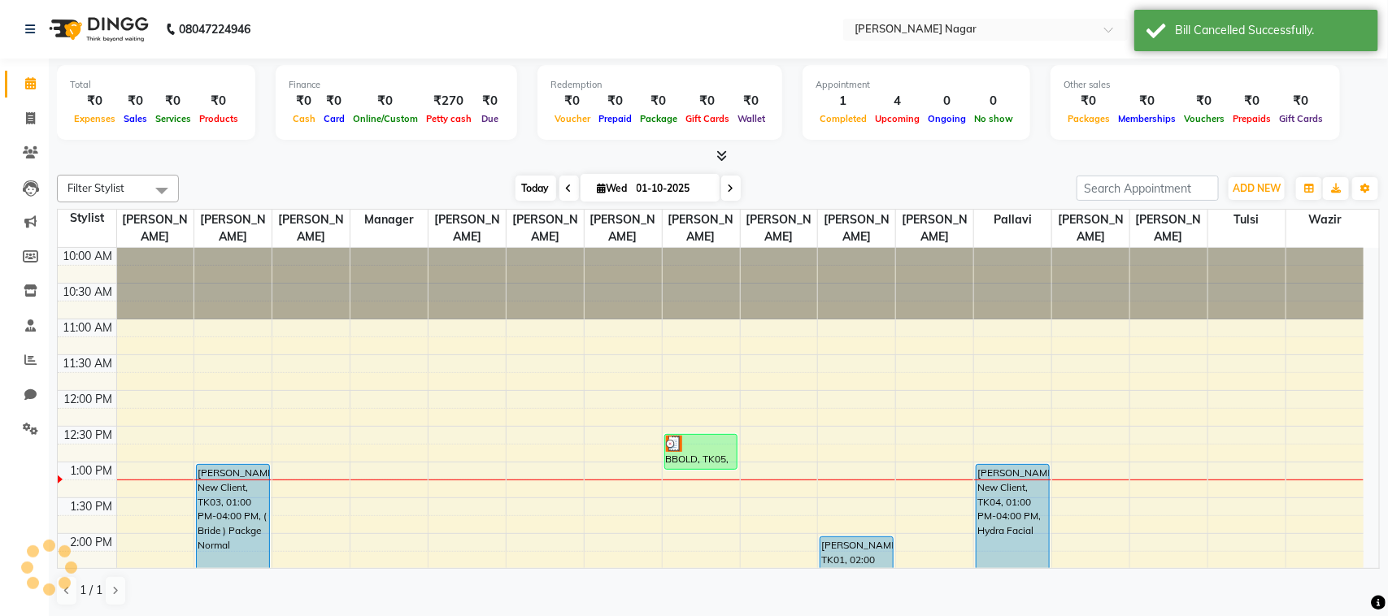
click at [521, 184] on span "Today" at bounding box center [536, 188] width 41 height 25
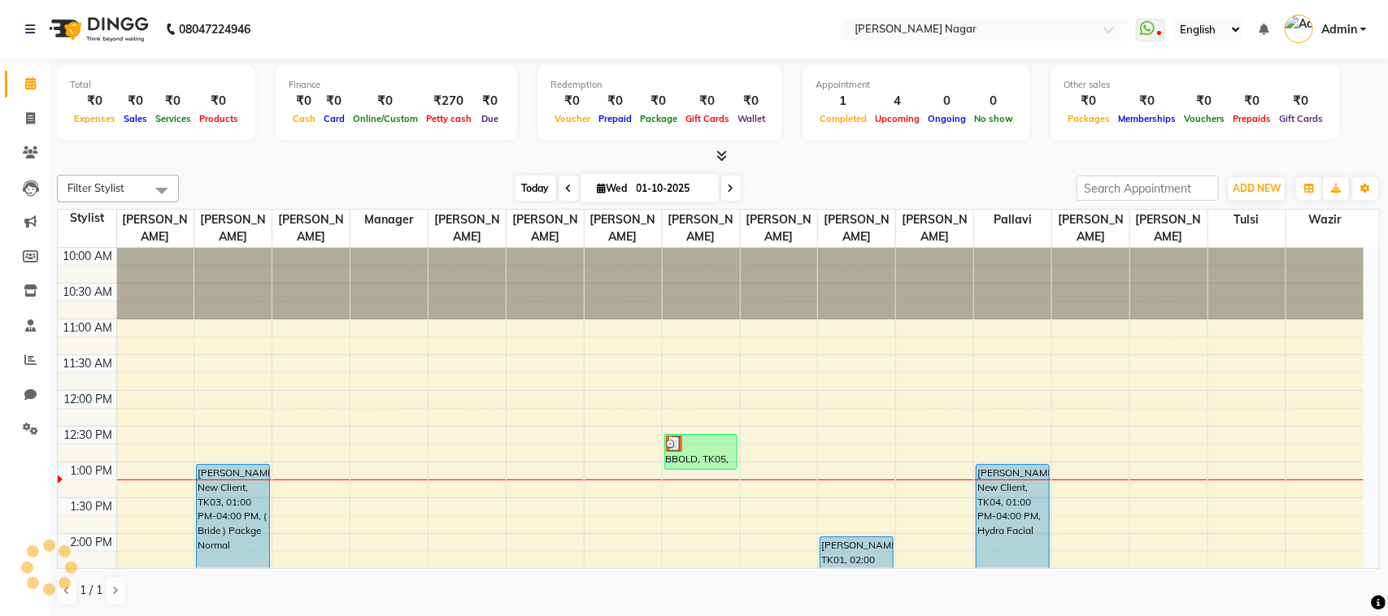
scroll to position [217, 0]
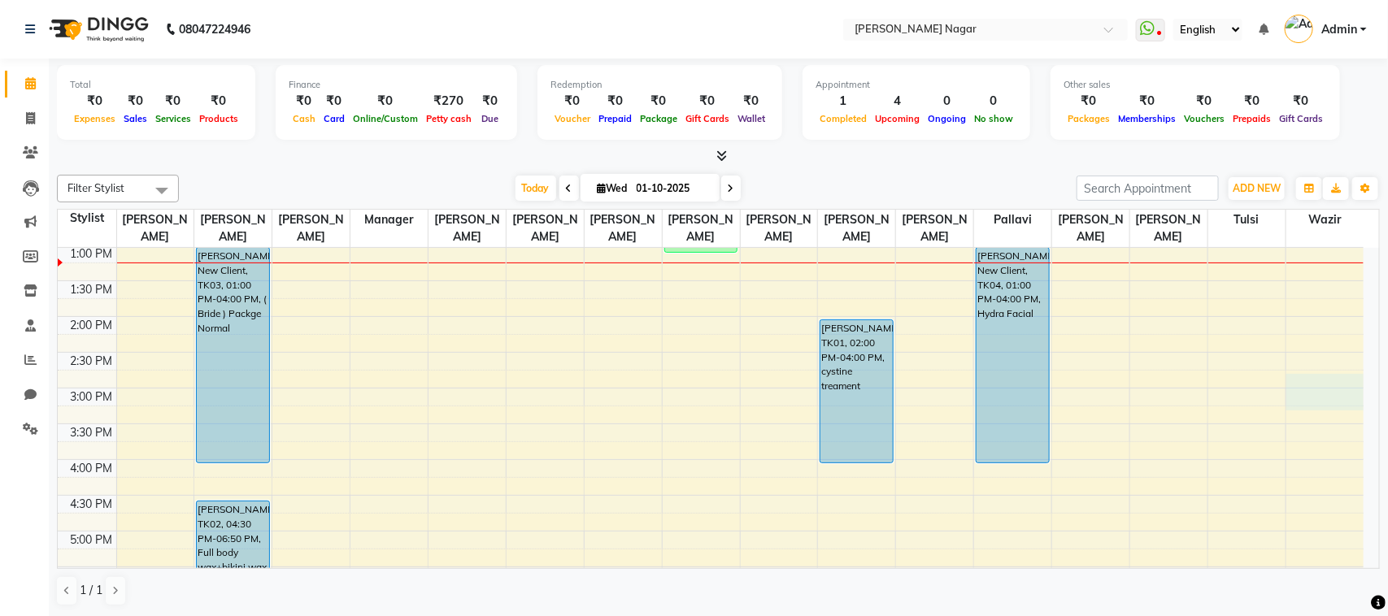
drag, startPoint x: 1360, startPoint y: 403, endPoint x: 1364, endPoint y: 363, distance: 39.2
click at [1364, 363] on div "10:00 AM 10:30 AM 11:00 AM 11:30 AM 12:00 PM 12:30 PM 1:00 PM 1:30 PM 2:00 PM 2…" at bounding box center [718, 408] width 1321 height 320
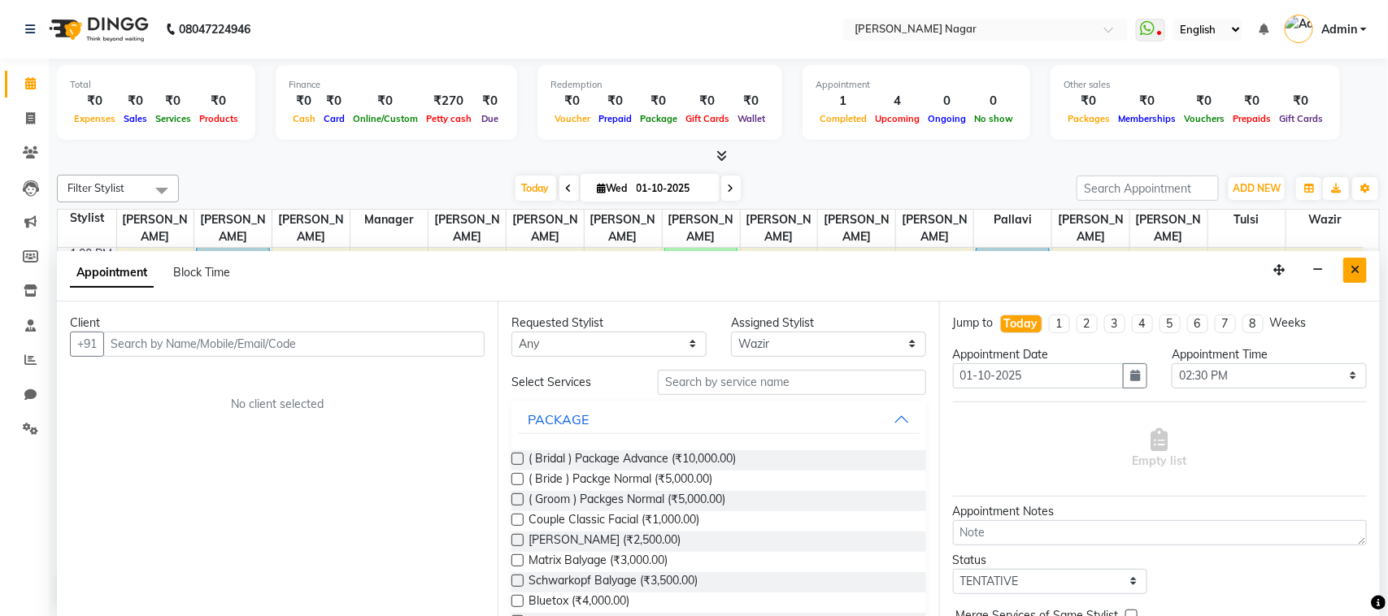
click at [1360, 272] on button "Close" at bounding box center [1355, 270] width 24 height 25
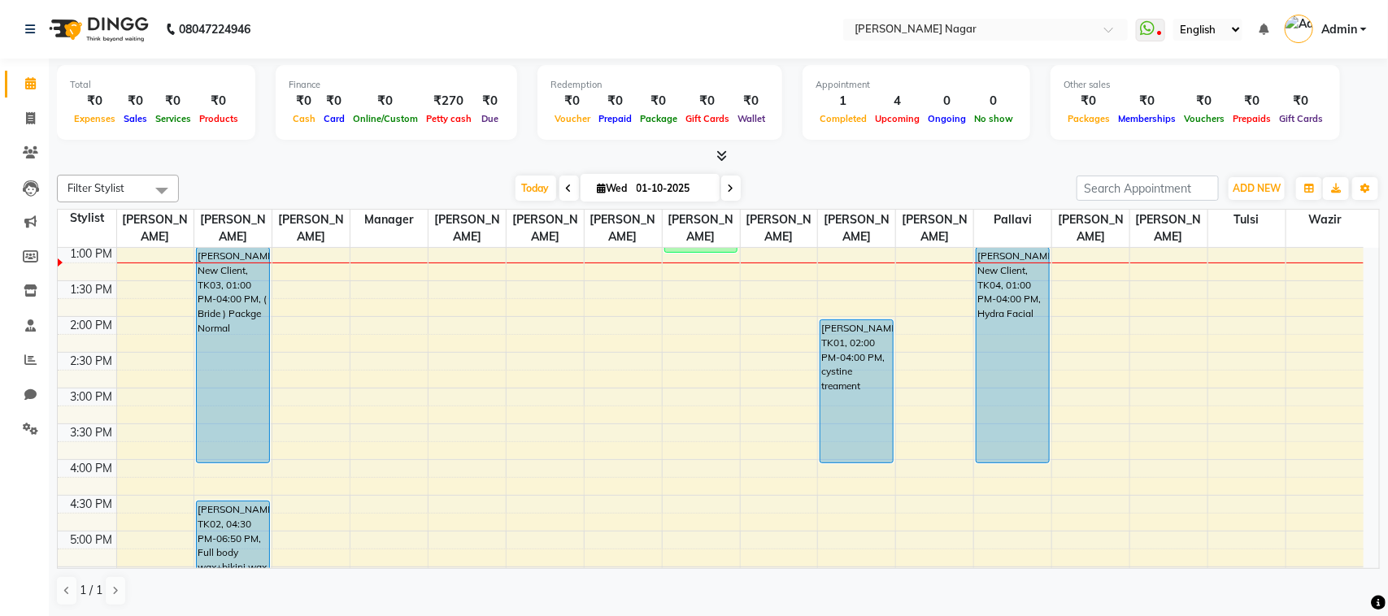
scroll to position [0, 0]
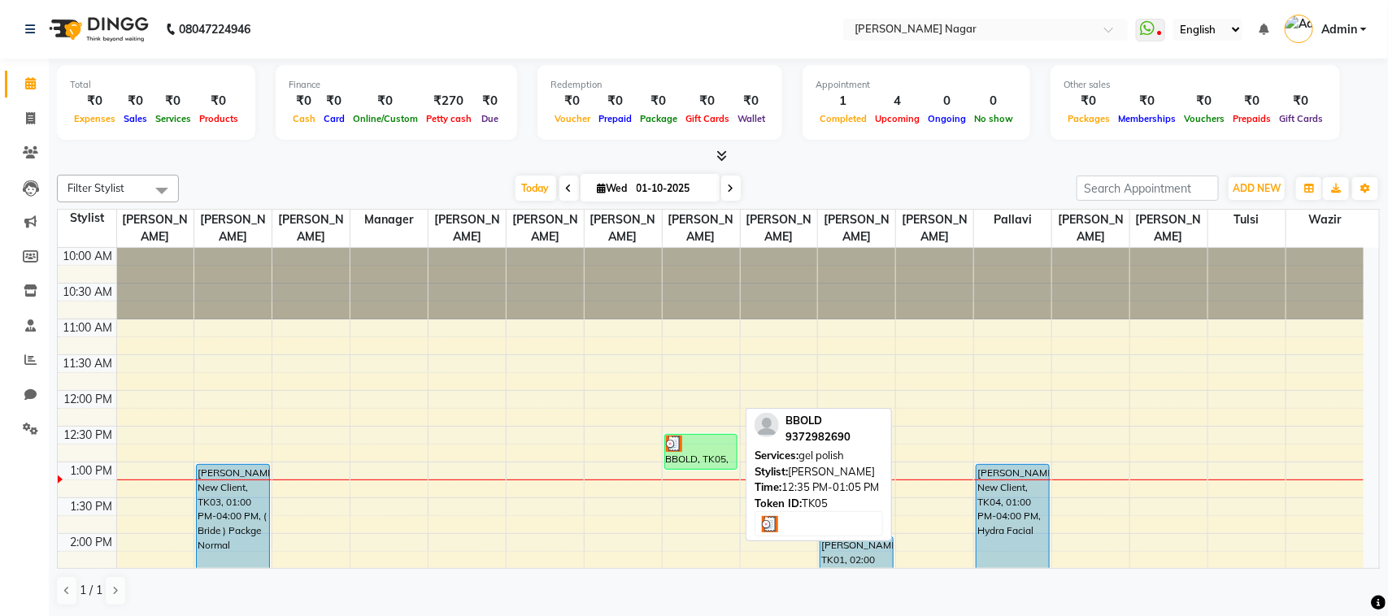
click at [720, 441] on div at bounding box center [701, 444] width 71 height 16
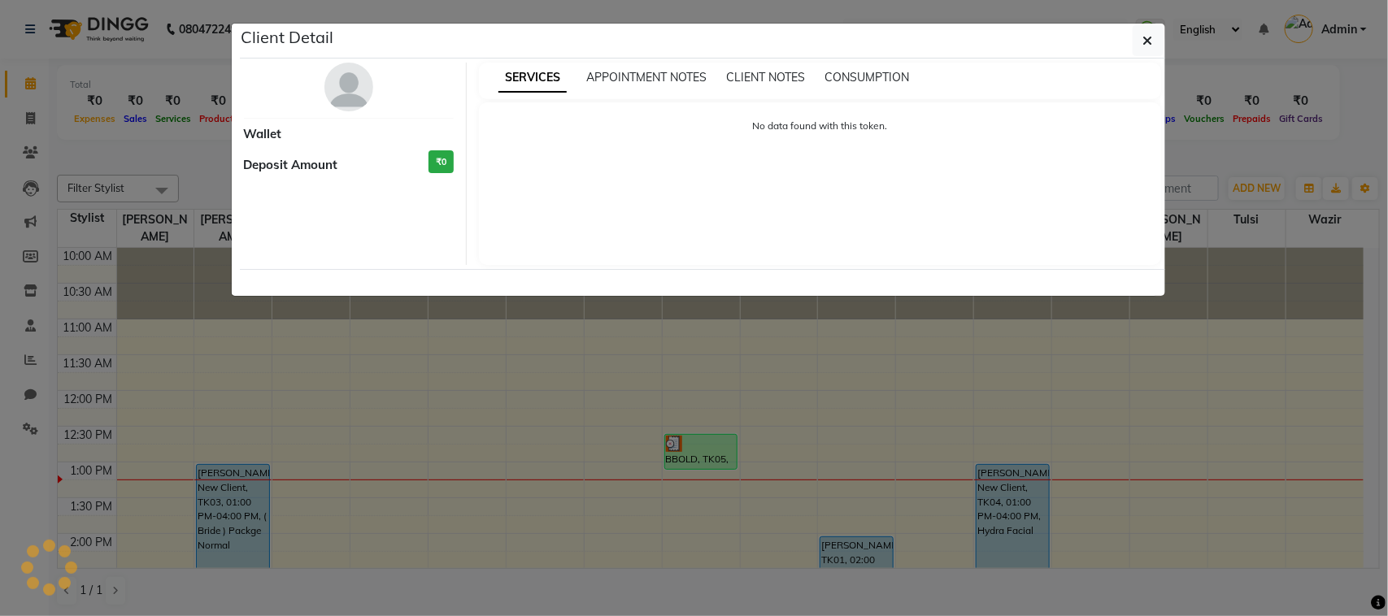
select select "3"
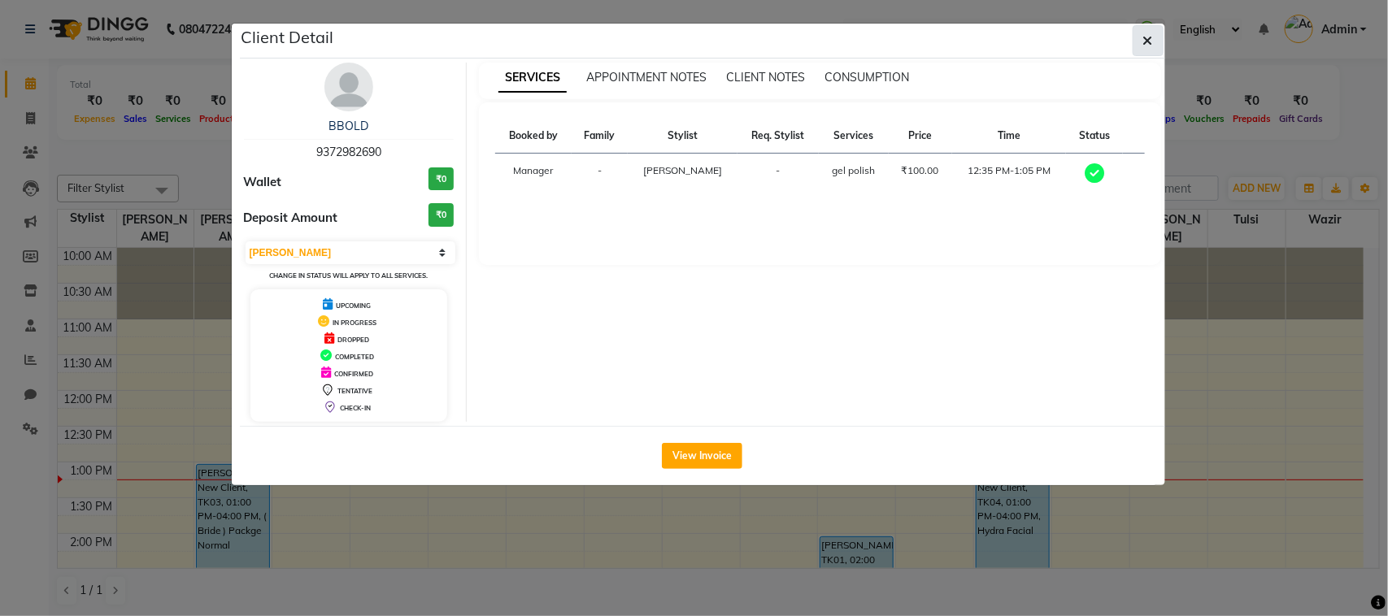
click at [1140, 30] on button "button" at bounding box center [1148, 40] width 31 height 31
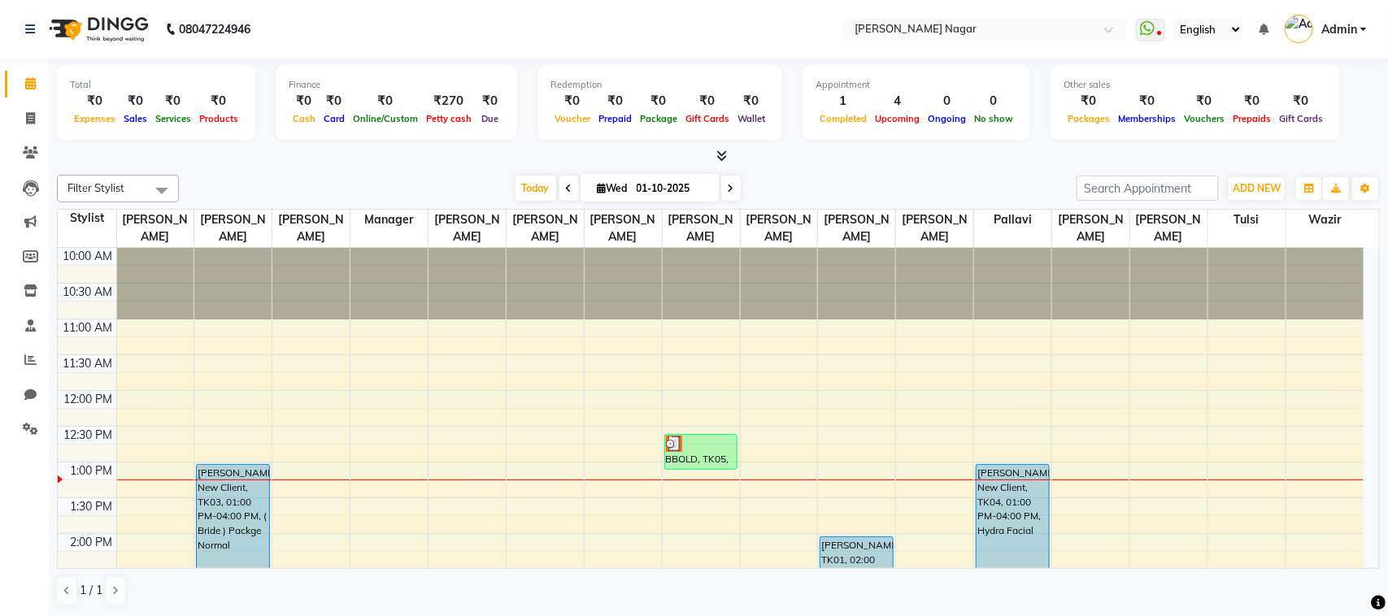
drag, startPoint x: 1351, startPoint y: 289, endPoint x: 1356, endPoint y: 425, distance: 136.7
click at [1343, 29] on span "Admin" at bounding box center [1339, 29] width 36 height 17
click at [1277, 122] on link "Sign out" at bounding box center [1283, 116] width 149 height 25
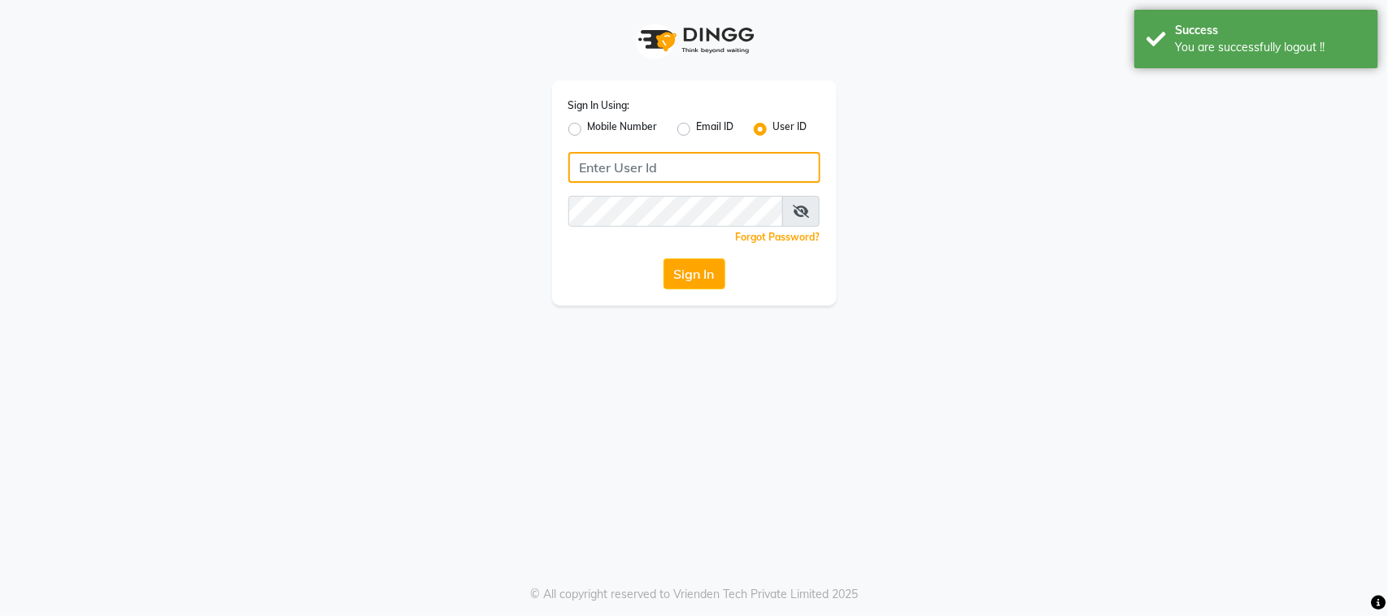
click at [632, 152] on input "Username" at bounding box center [694, 167] width 252 height 31
click at [565, 128] on div "Sign In Using: Mobile Number Email ID User ID Remember me Forgot Password? Sign…" at bounding box center [694, 193] width 285 height 225
click at [588, 128] on label "Mobile Number" at bounding box center [623, 130] width 70 height 20
click at [588, 128] on input "Mobile Number" at bounding box center [593, 125] width 11 height 11
radio input "true"
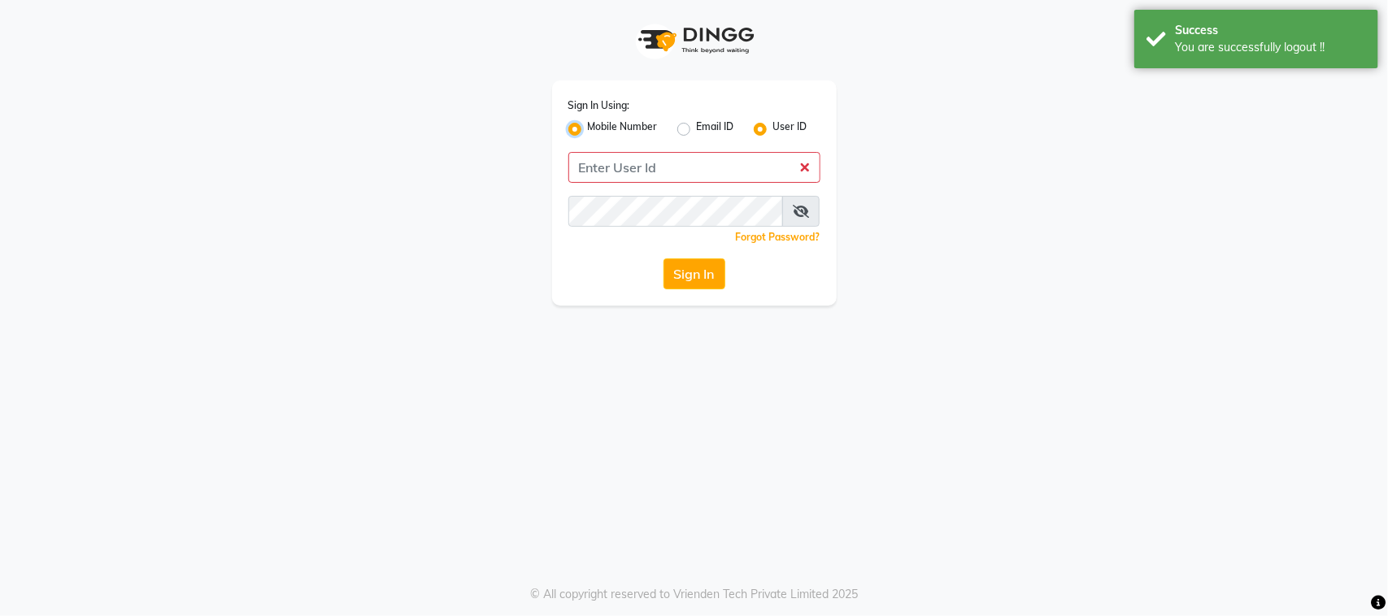
radio input "false"
click at [651, 168] on input "Username" at bounding box center [722, 167] width 198 height 31
type input "9"
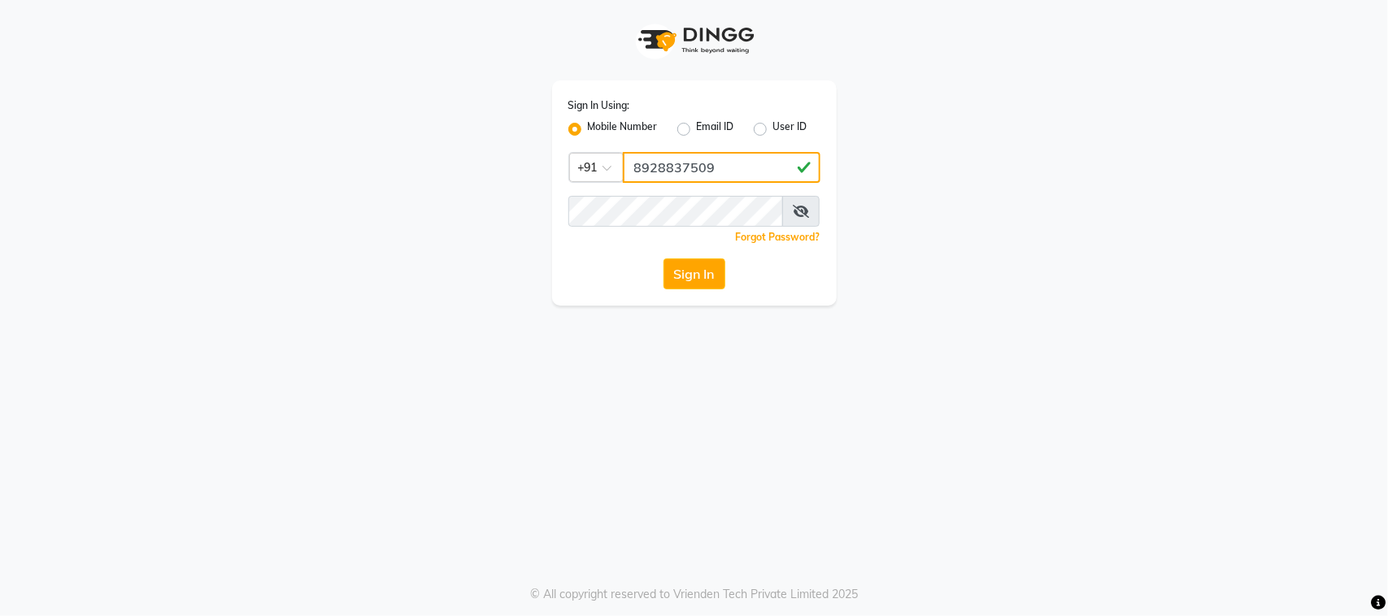
click at [660, 157] on input "8928837509" at bounding box center [722, 167] width 198 height 31
type input "8928837509"
click at [696, 264] on button "Sign In" at bounding box center [695, 274] width 62 height 31
